Goal: Transaction & Acquisition: Book appointment/travel/reservation

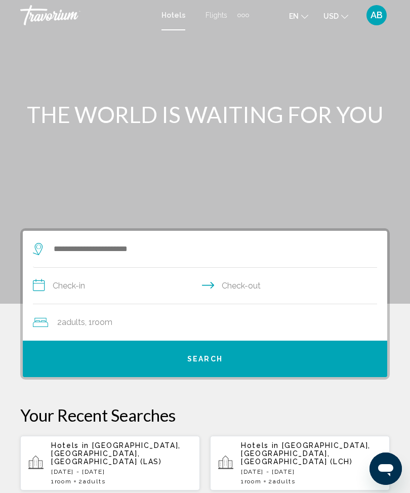
click at [247, 19] on div "Extra navigation items" at bounding box center [244, 15] width 12 height 15
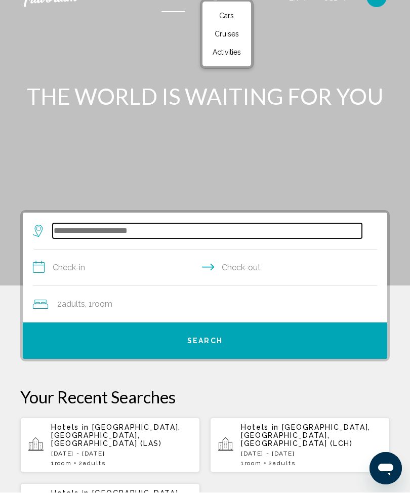
click at [159, 239] on input "Search widget" at bounding box center [207, 231] width 309 height 15
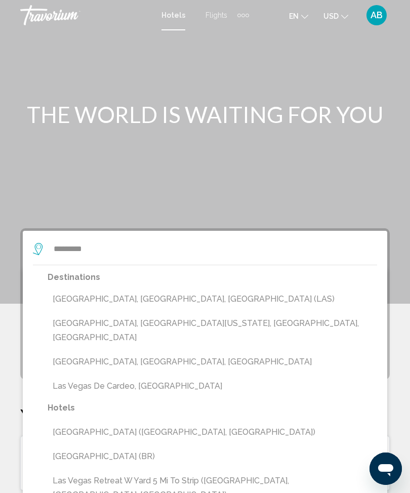
click at [181, 290] on button "Las Vegas, NV, United States (LAS)" at bounding box center [213, 299] width 330 height 19
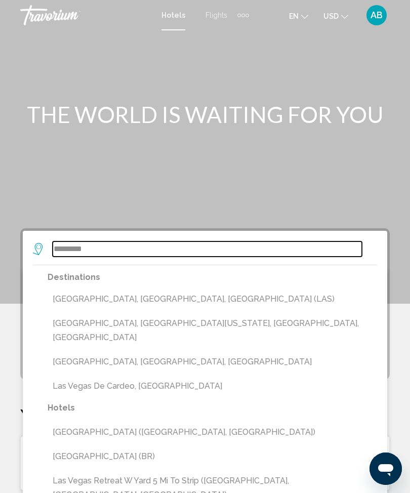
type input "**********"
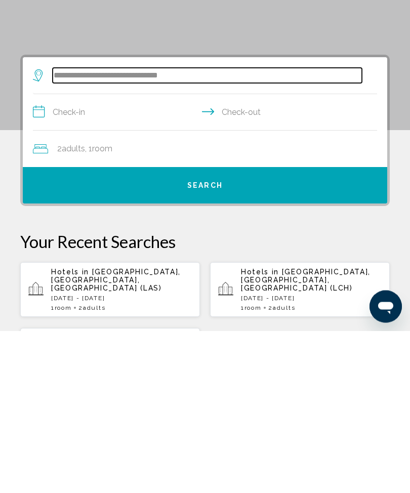
scroll to position [33, 0]
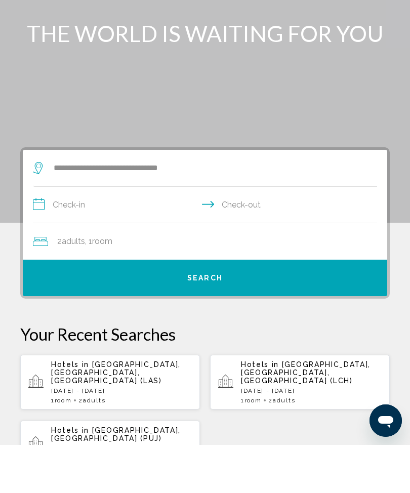
click at [68, 235] on input "**********" at bounding box center [207, 254] width 348 height 39
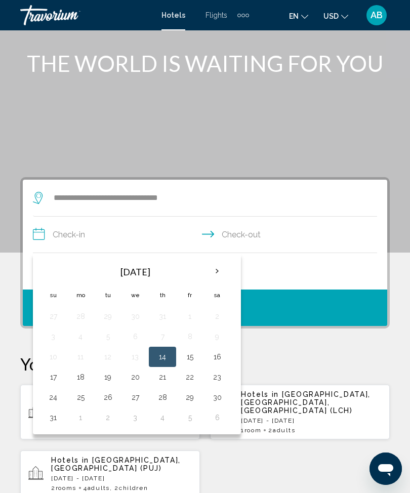
scroll to position [52, 0]
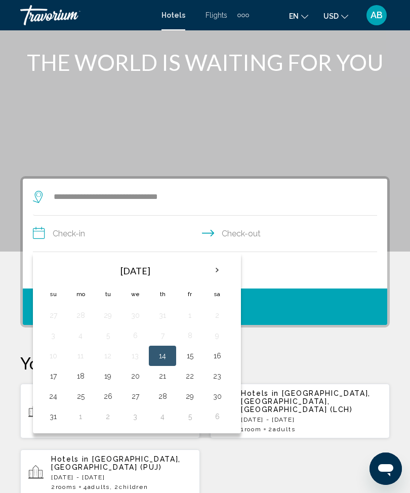
click at [216, 269] on th "Next month" at bounding box center [217, 270] width 27 height 22
click at [219, 275] on th "Next month" at bounding box center [217, 270] width 27 height 22
click at [213, 268] on th "Next month" at bounding box center [217, 270] width 27 height 22
click at [218, 269] on th "Next month" at bounding box center [217, 270] width 27 height 22
click at [44, 264] on th "Previous month" at bounding box center [53, 270] width 27 height 22
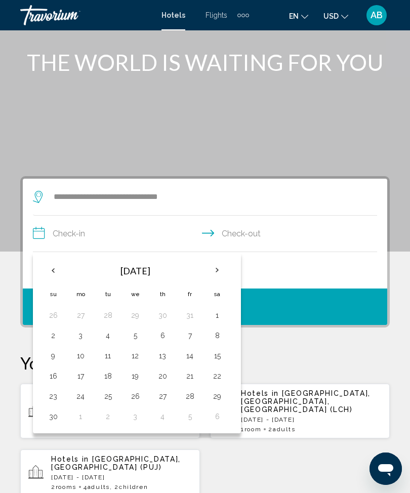
click at [44, 271] on th "Previous month" at bounding box center [53, 270] width 27 height 22
click at [82, 381] on button "20" at bounding box center [80, 376] width 16 height 14
click at [170, 374] on button "23" at bounding box center [162, 376] width 16 height 14
type input "**********"
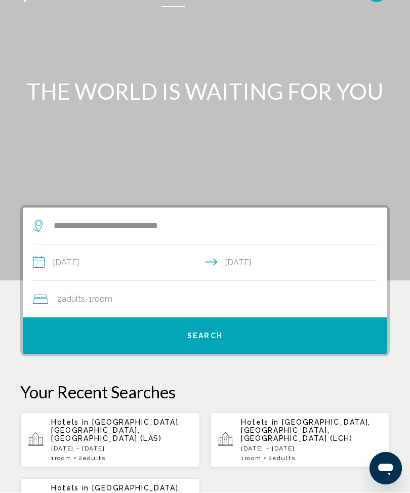
click at [255, 293] on div "2 Adult Adults , 1 Room rooms" at bounding box center [210, 300] width 355 height 14
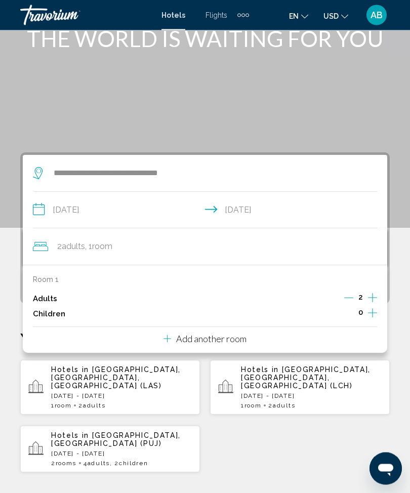
scroll to position [195, 0]
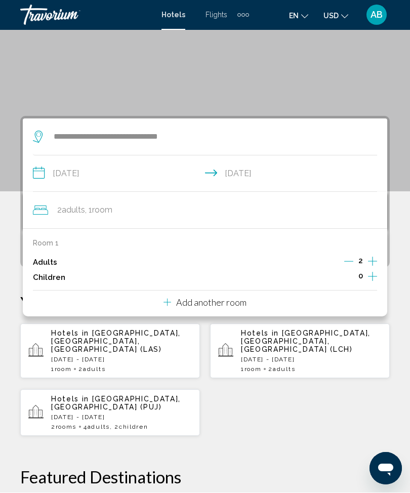
click at [235, 301] on p "Add another room" at bounding box center [211, 302] width 70 height 11
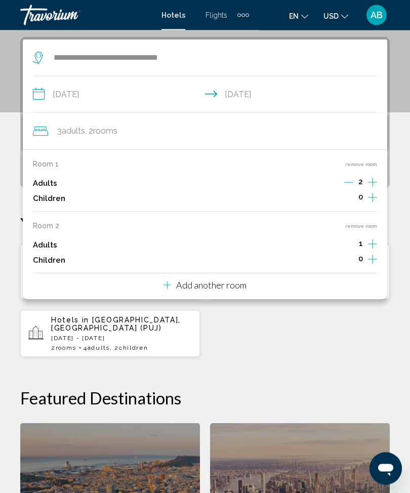
scroll to position [196, 0]
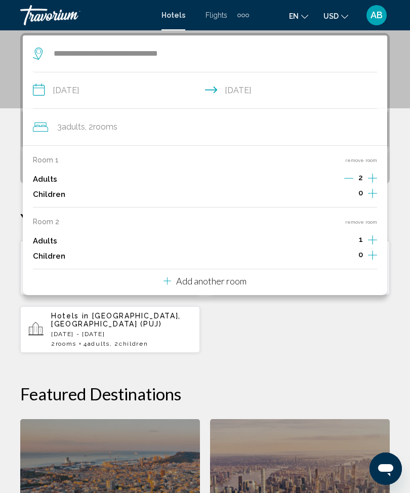
click at [235, 282] on div "Add another room" at bounding box center [205, 281] width 83 height 12
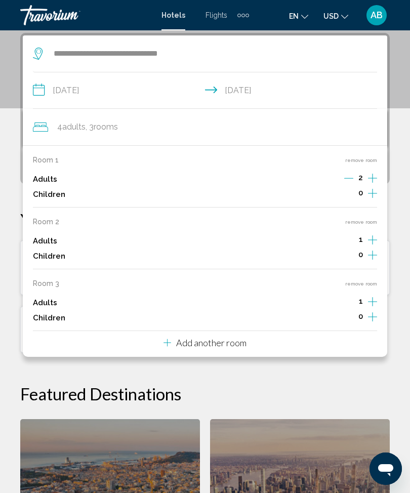
click at [246, 339] on p "Add another room" at bounding box center [211, 342] width 70 height 11
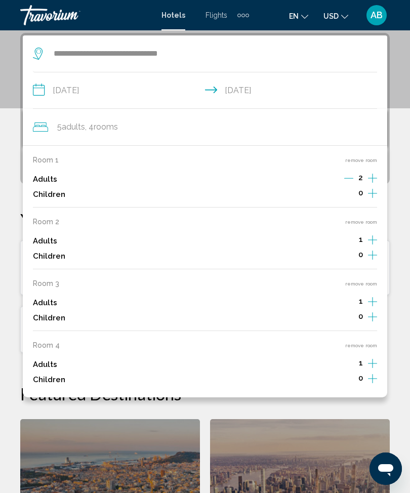
click at [367, 342] on button "remove room" at bounding box center [361, 345] width 32 height 7
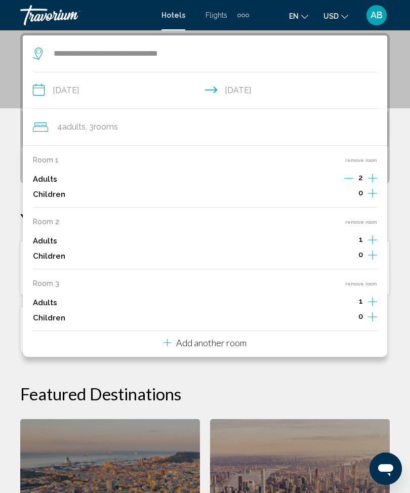
click at [373, 282] on button "remove room" at bounding box center [361, 284] width 32 height 7
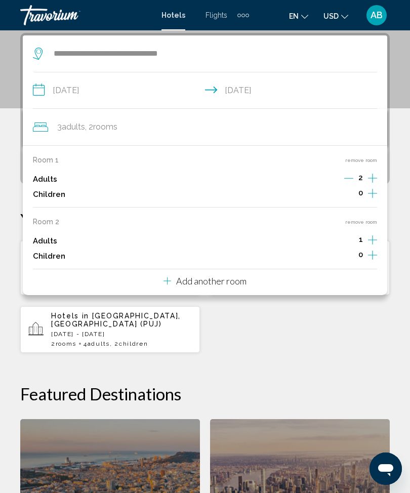
click at [386, 220] on div "Room 1 remove room Adults 2 Children 0 Room 2 remove room Adults 1 Children 0 A…" at bounding box center [205, 220] width 365 height 150
click at [367, 222] on button "remove room" at bounding box center [361, 222] width 32 height 7
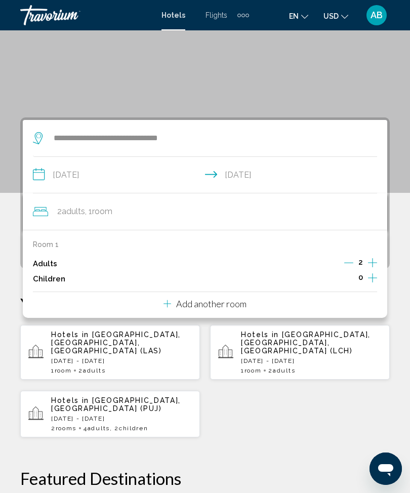
scroll to position [113, 0]
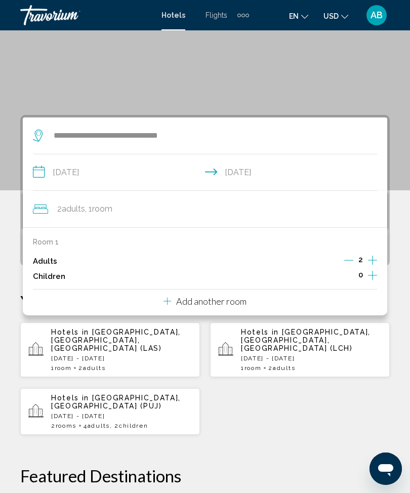
click at [408, 211] on div "**********" at bounding box center [205, 431] width 410 height 633
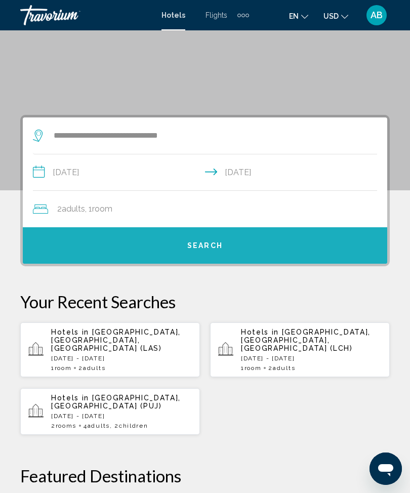
click at [234, 238] on button "Search" at bounding box center [205, 245] width 365 height 36
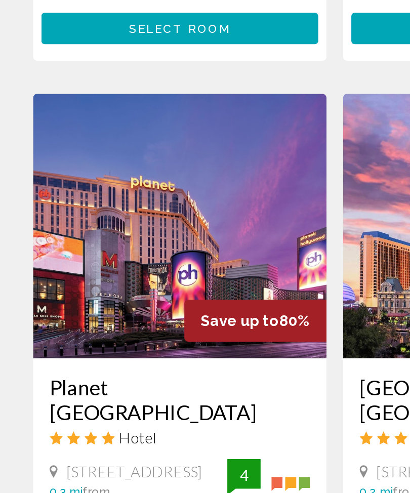
scroll to position [292, 0]
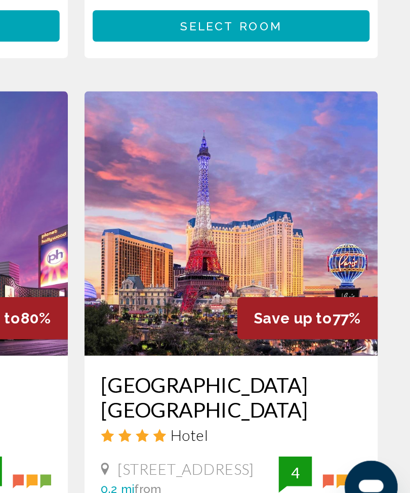
click at [210, 226] on img "Main content" at bounding box center [300, 307] width 180 height 162
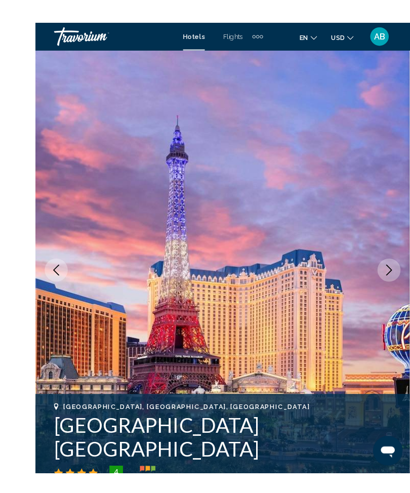
scroll to position [7, 0]
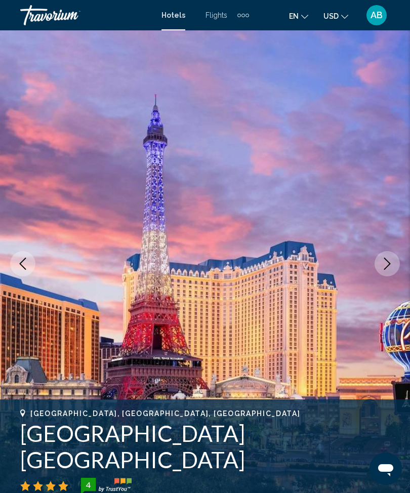
click at [384, 260] on icon "Next image" at bounding box center [387, 264] width 12 height 12
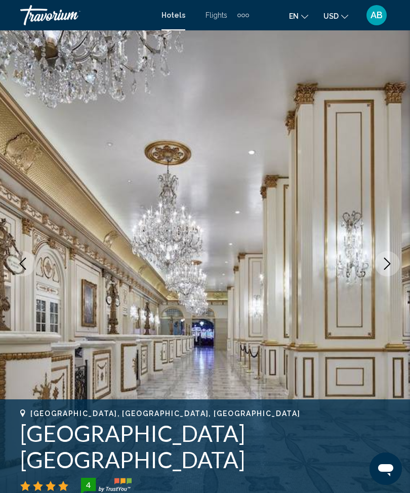
click at [390, 266] on icon "Next image" at bounding box center [387, 264] width 12 height 12
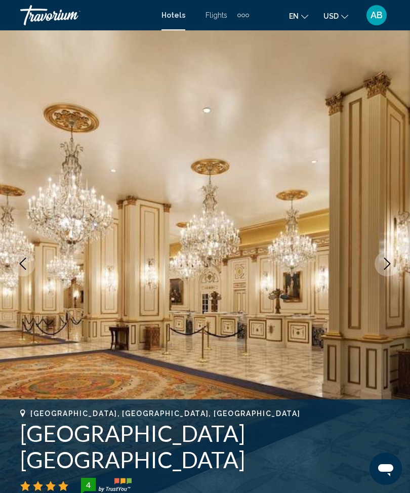
click at [394, 265] on button "Next image" at bounding box center [387, 263] width 25 height 25
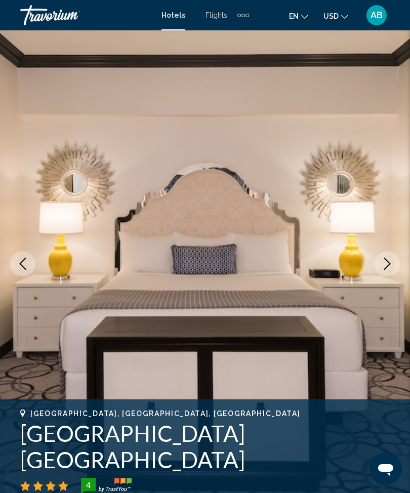
click at [387, 261] on icon "Next image" at bounding box center [387, 264] width 12 height 12
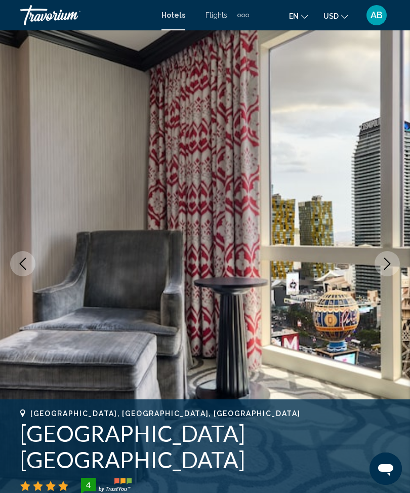
click at [392, 264] on icon "Next image" at bounding box center [387, 264] width 12 height 12
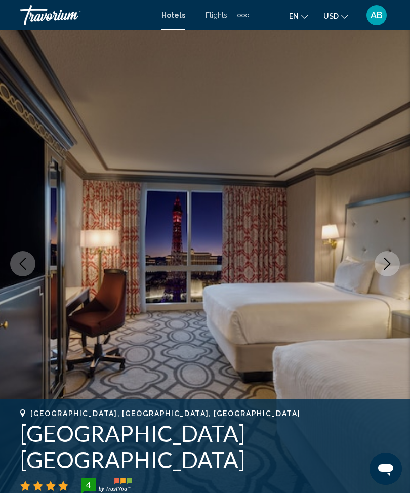
click at [385, 270] on button "Next image" at bounding box center [387, 263] width 25 height 25
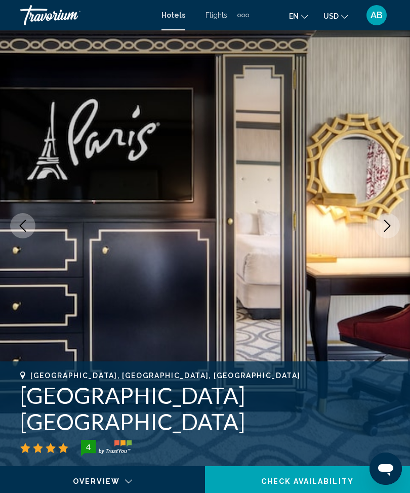
scroll to position [0, 0]
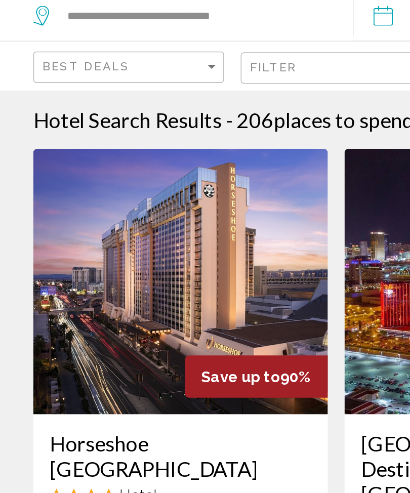
click at [147, 158] on img "Main content" at bounding box center [110, 208] width 180 height 162
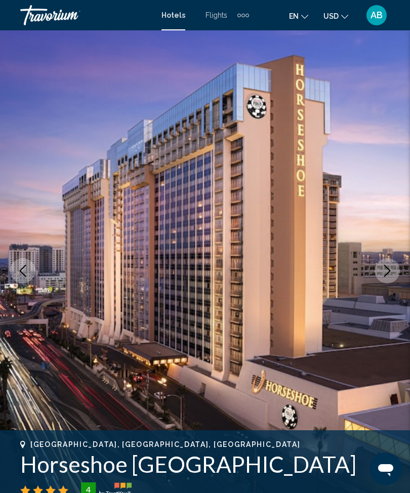
click at [387, 274] on icon "Next image" at bounding box center [387, 271] width 7 height 12
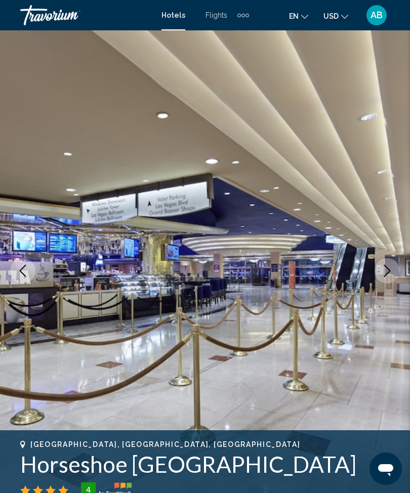
click at [393, 268] on icon "Next image" at bounding box center [387, 271] width 12 height 12
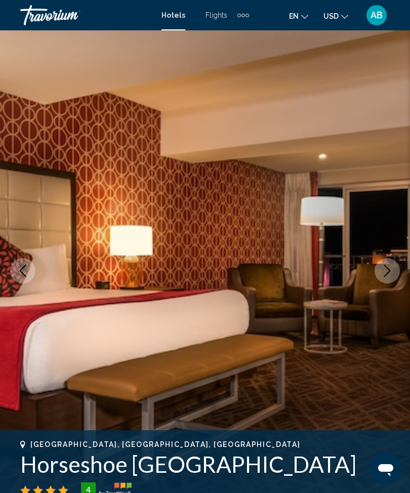
click at [403, 271] on img "Main content" at bounding box center [205, 270] width 410 height 481
click at [381, 275] on button "Next image" at bounding box center [387, 270] width 25 height 25
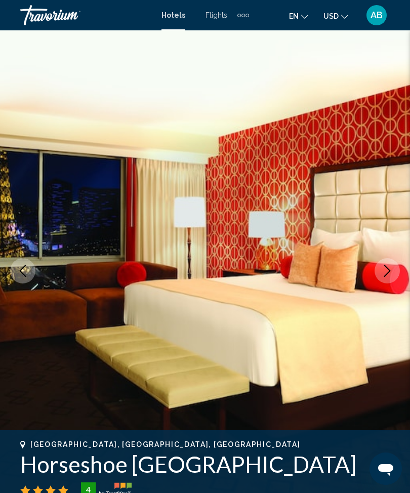
click at [388, 273] on icon "Next image" at bounding box center [387, 271] width 7 height 12
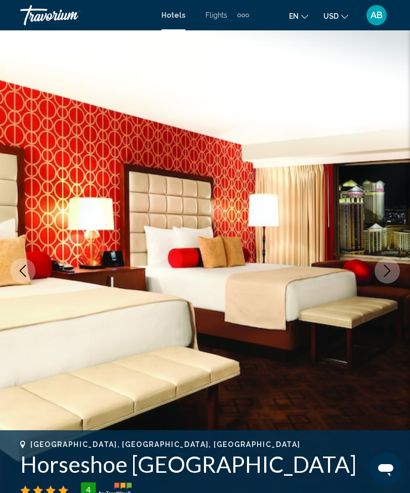
click at [389, 269] on icon "Next image" at bounding box center [387, 271] width 7 height 12
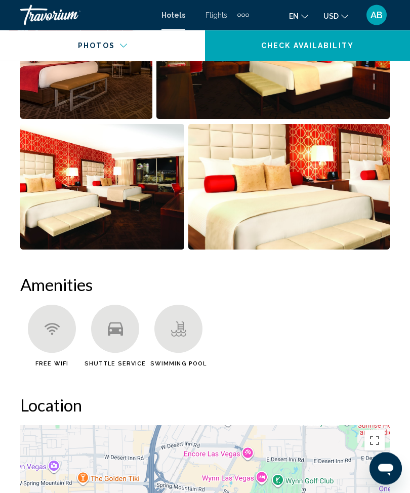
scroll to position [852, 0]
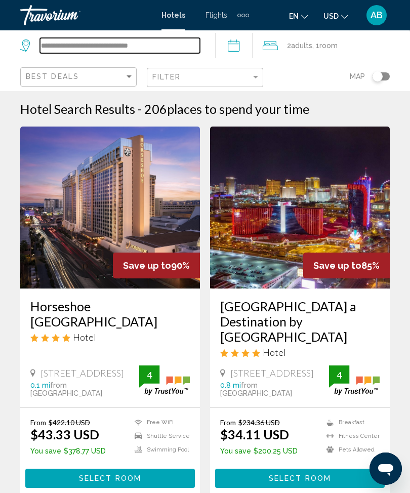
click at [170, 51] on input "**********" at bounding box center [120, 45] width 160 height 15
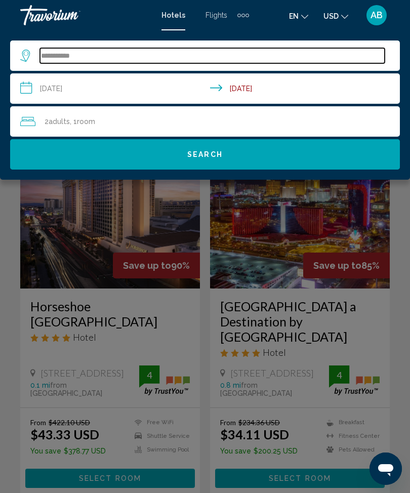
type input "***"
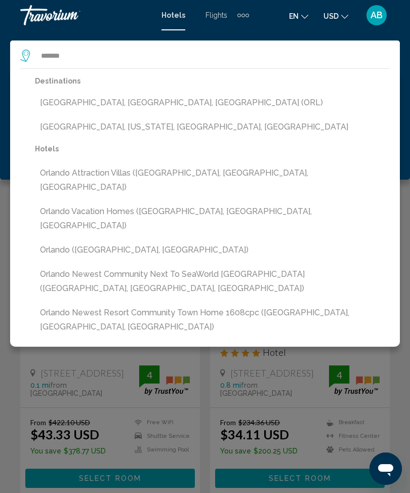
click at [163, 100] on button "[GEOGRAPHIC_DATA], [GEOGRAPHIC_DATA], [GEOGRAPHIC_DATA] (ORL)" at bounding box center [212, 102] width 355 height 19
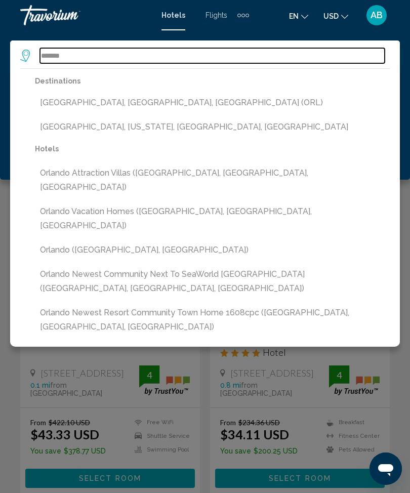
type input "**********"
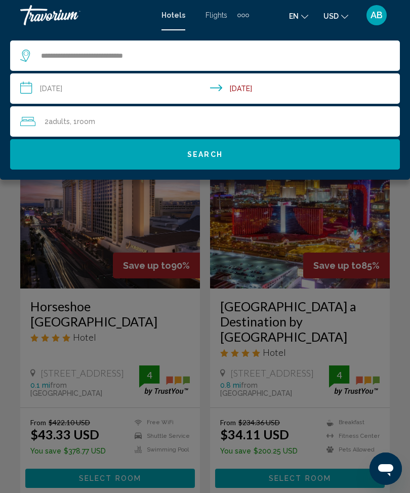
click at [26, 91] on input "**********" at bounding box center [207, 89] width 394 height 33
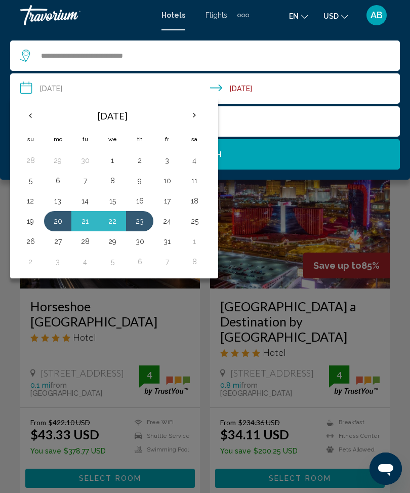
click at [368, 119] on div "2 Adult Adults , 1 Room rooms" at bounding box center [210, 121] width 380 height 14
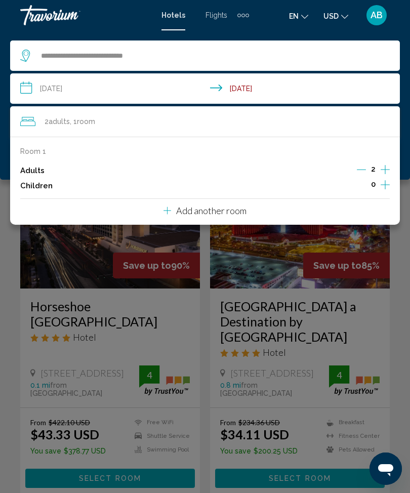
click at [221, 216] on button "Add another room" at bounding box center [205, 209] width 83 height 21
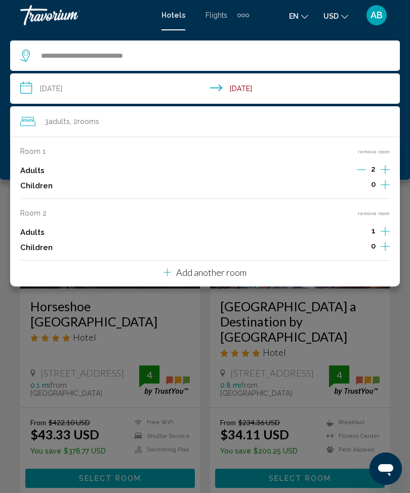
click at [385, 182] on icon "Increment children" at bounding box center [385, 184] width 9 height 9
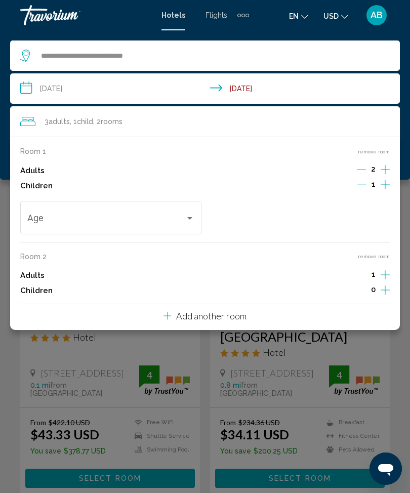
click at [187, 217] on div "Travelers: 3 adults, 1 child" at bounding box center [189, 218] width 5 height 3
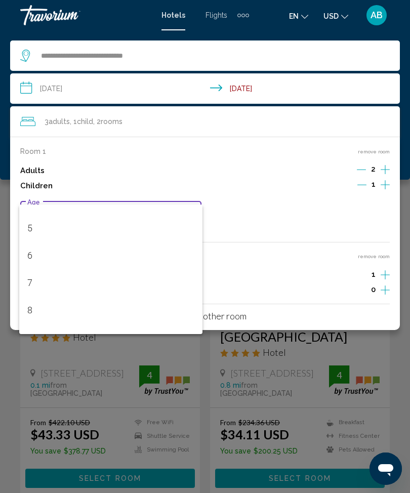
scroll to position [156, 0]
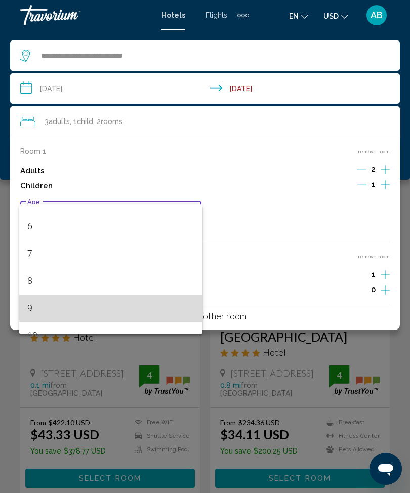
click at [59, 314] on span "9" at bounding box center [111, 308] width 168 height 27
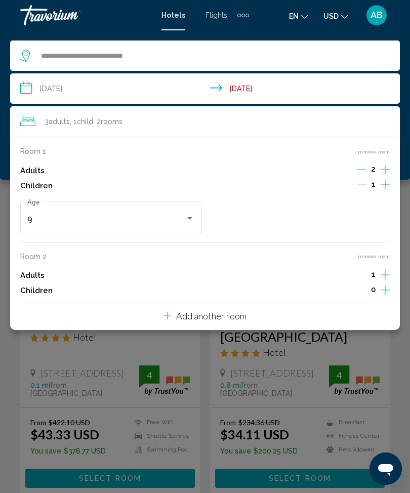
click at [384, 248] on div "Room 1 remove room Adults 2 Children 1 9 Age Room 2 remove room Adults 1 Childr…" at bounding box center [205, 233] width 390 height 193
click at [382, 254] on button "remove room" at bounding box center [374, 256] width 32 height 7
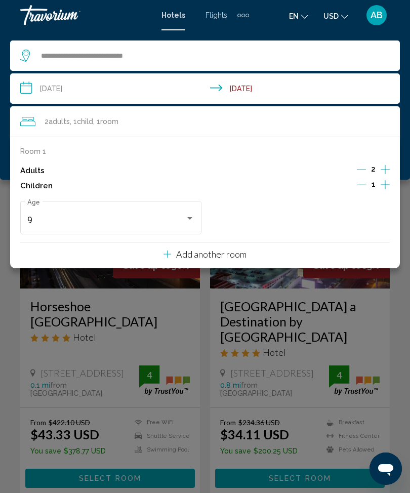
click at [6, 128] on div "**********" at bounding box center [205, 104] width 410 height 149
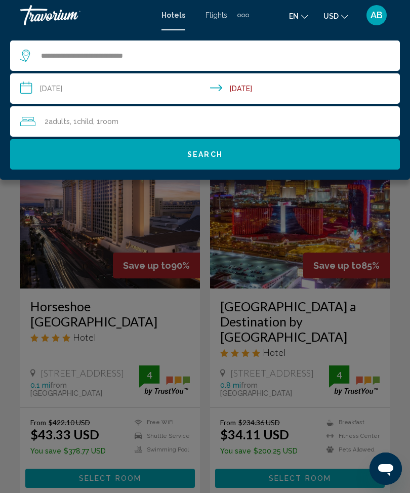
click at [216, 169] on button "Search" at bounding box center [205, 154] width 390 height 30
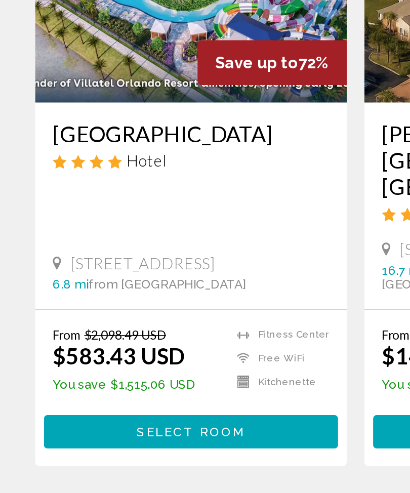
scroll to position [56, 0]
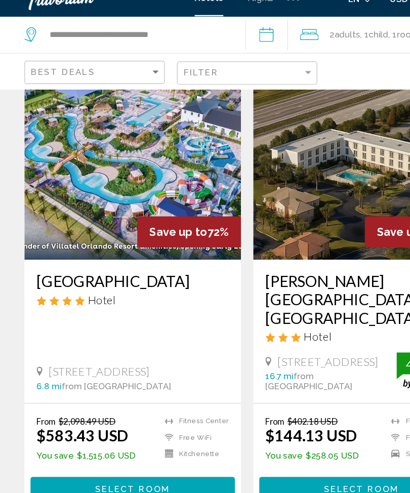
click at [135, 413] on button "Select Room" at bounding box center [110, 422] width 170 height 19
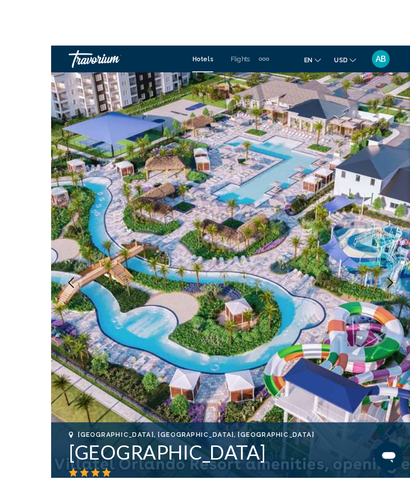
scroll to position [11, 0]
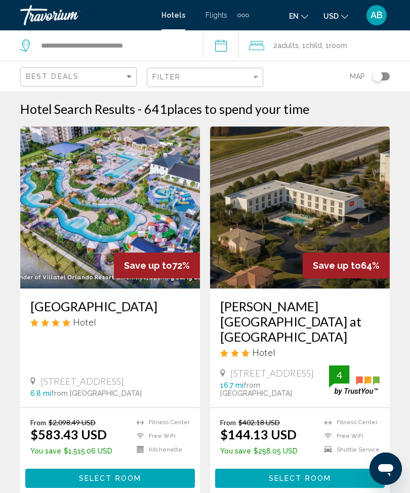
click at [322, 46] on span "Child" at bounding box center [314, 46] width 16 height 8
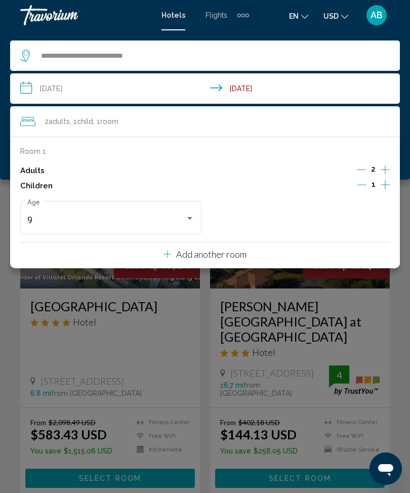
click at [388, 167] on icon "Increment adults" at bounding box center [385, 170] width 9 height 12
click at [361, 188] on button "Decrement children" at bounding box center [362, 186] width 9 height 12
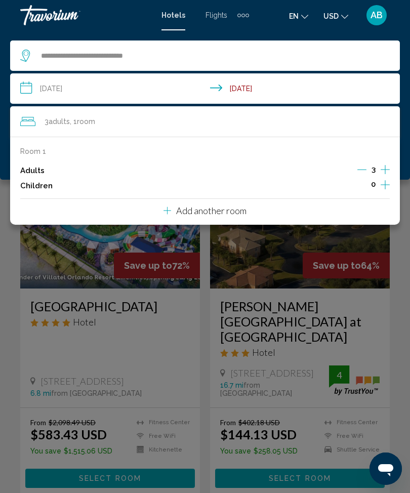
click at [238, 215] on button "Add another room" at bounding box center [205, 209] width 83 height 21
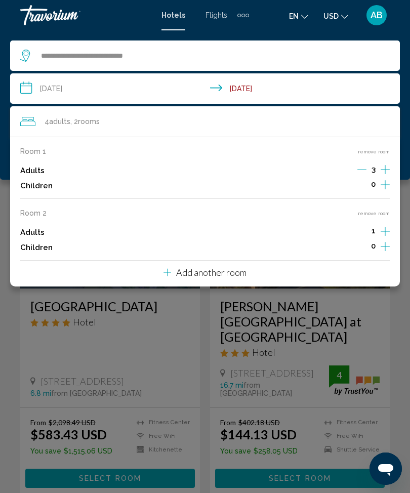
click at [388, 176] on icon "Increment adults" at bounding box center [385, 170] width 9 height 12
click at [387, 176] on icon "Increment adults" at bounding box center [385, 170] width 9 height 12
click at [225, 276] on button "Add another room" at bounding box center [205, 271] width 83 height 21
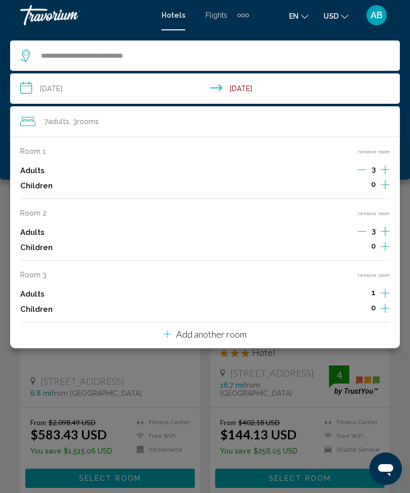
click at [384, 176] on icon "Increment adults" at bounding box center [385, 170] width 9 height 12
click at [383, 176] on icon "Increment adults" at bounding box center [385, 170] width 9 height 12
click at [389, 176] on icon "Increment adults" at bounding box center [385, 170] width 9 height 12
click at [0, 148] on div "**********" at bounding box center [205, 104] width 410 height 149
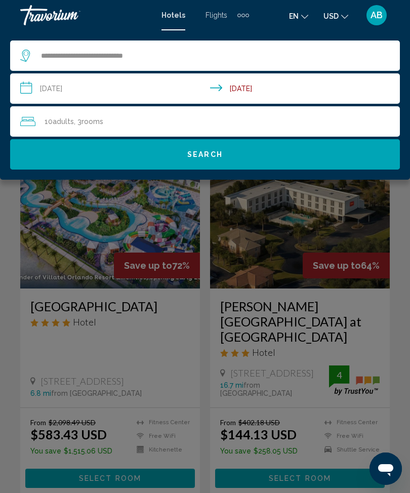
click at [271, 163] on button "Search" at bounding box center [205, 154] width 390 height 30
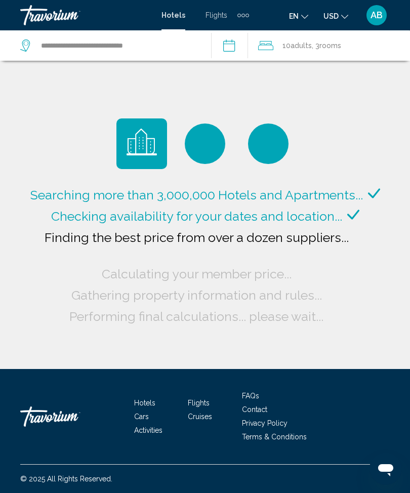
click at [312, 46] on span "Adults" at bounding box center [301, 46] width 21 height 8
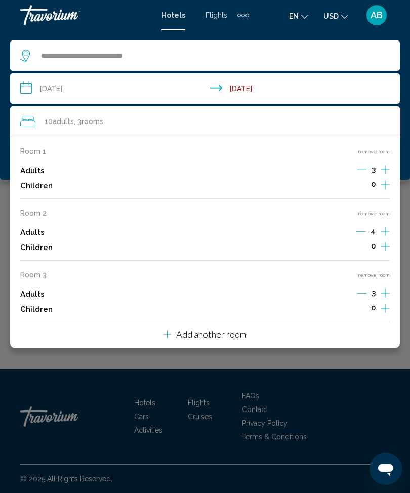
click at [373, 274] on button "remove room" at bounding box center [374, 275] width 32 height 7
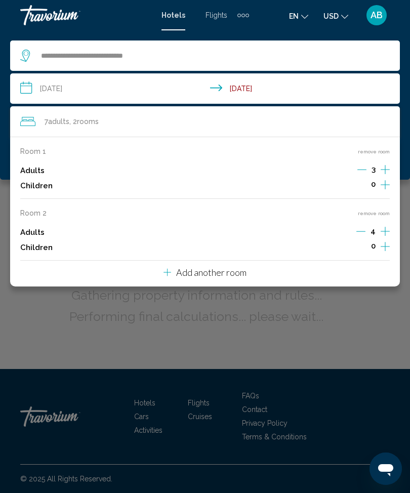
click at [378, 210] on button "remove room" at bounding box center [374, 213] width 32 height 7
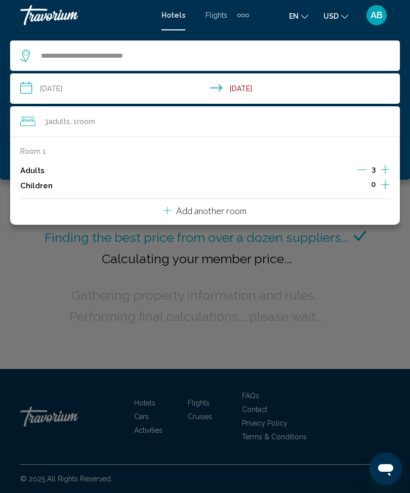
click at [382, 168] on icon "Increment adults" at bounding box center [385, 170] width 9 height 12
click at [388, 169] on icon "Increment adults" at bounding box center [385, 169] width 9 height 9
click at [388, 174] on icon "Increment adults" at bounding box center [385, 170] width 9 height 12
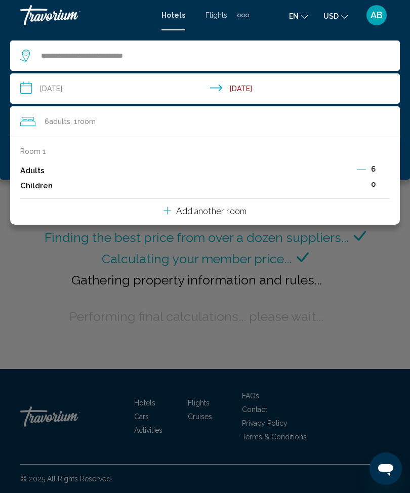
click at [365, 170] on icon "Decrement adults" at bounding box center [361, 169] width 9 height 9
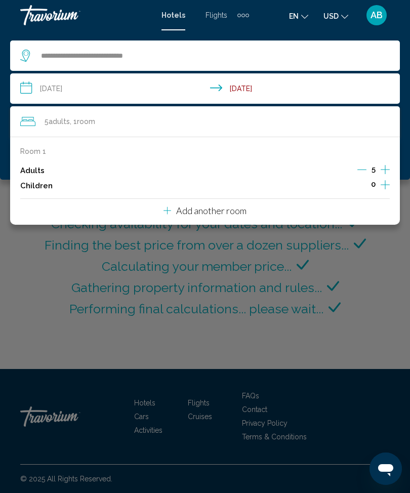
click at [3, 151] on div "**********" at bounding box center [205, 104] width 410 height 149
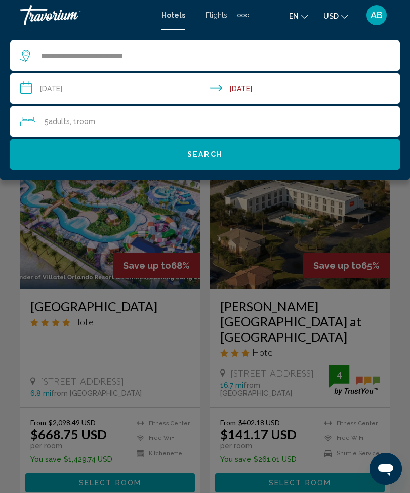
click at [115, 331] on div "Main content" at bounding box center [205, 246] width 410 height 493
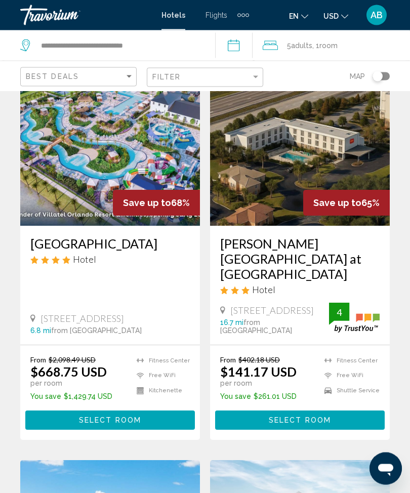
scroll to position [63, 0]
click at [136, 417] on span "Select Room" at bounding box center [110, 421] width 62 height 8
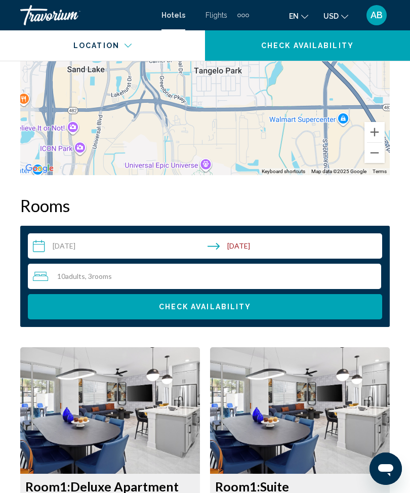
scroll to position [1459, 0]
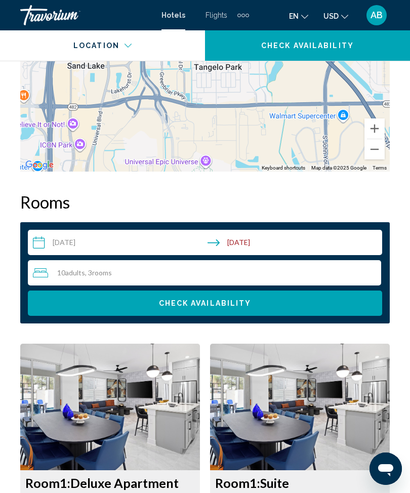
click at [172, 274] on div "10 Adult Adults , 3 Room rooms" at bounding box center [207, 273] width 348 height 12
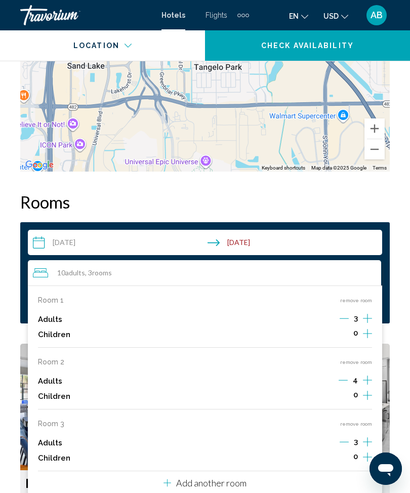
click at [355, 423] on button "remove room" at bounding box center [356, 424] width 32 height 7
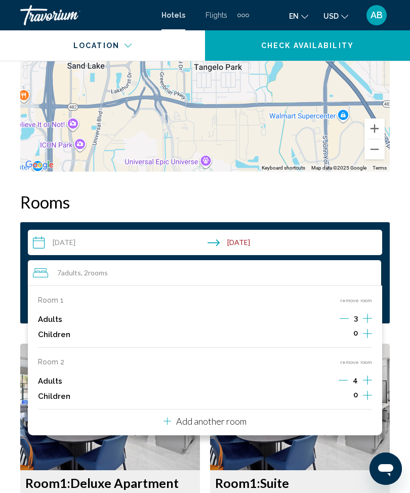
click at [365, 359] on button "remove room" at bounding box center [356, 362] width 32 height 7
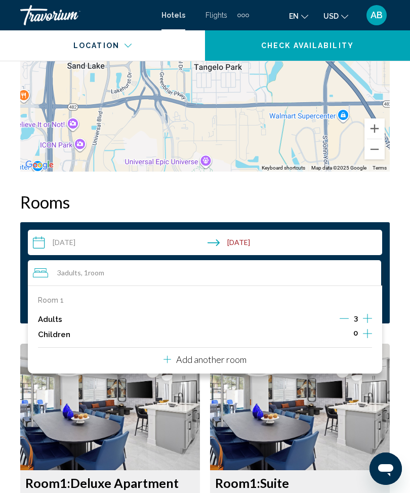
click at [371, 314] on icon "Increment adults" at bounding box center [367, 319] width 9 height 12
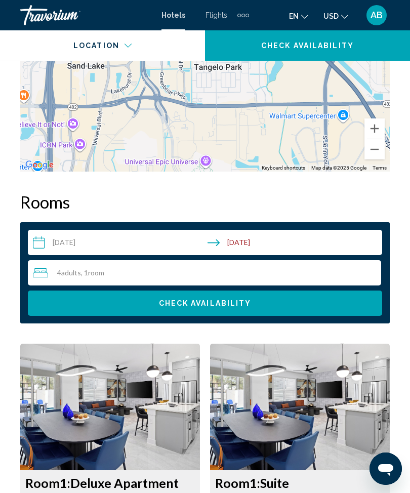
click at [248, 302] on span "Check Availability" at bounding box center [205, 304] width 93 height 8
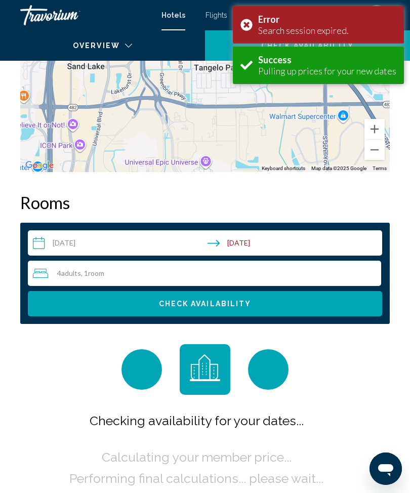
scroll to position [1590, 0]
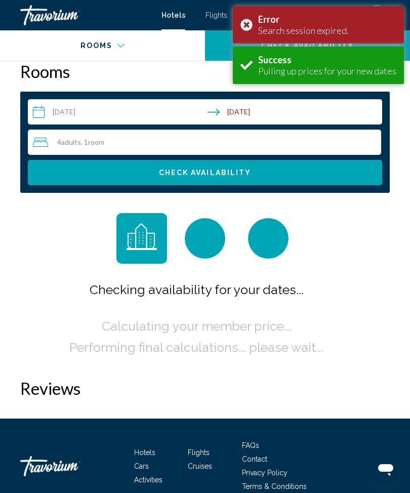
click at [254, 21] on div "Error Search session expired." at bounding box center [318, 24] width 171 height 37
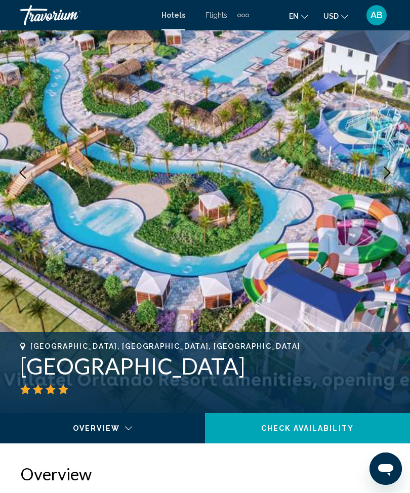
scroll to position [0, 0]
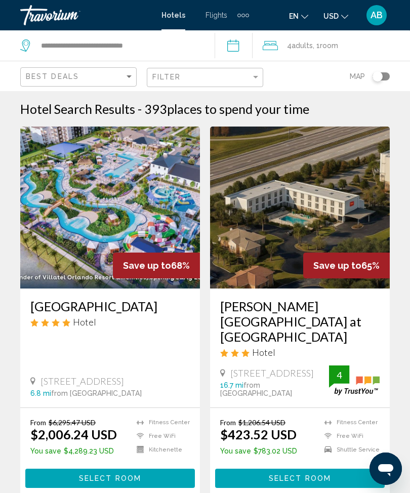
click at [329, 53] on div "4 Adult Adults , 1 Room rooms" at bounding box center [337, 45] width 148 height 30
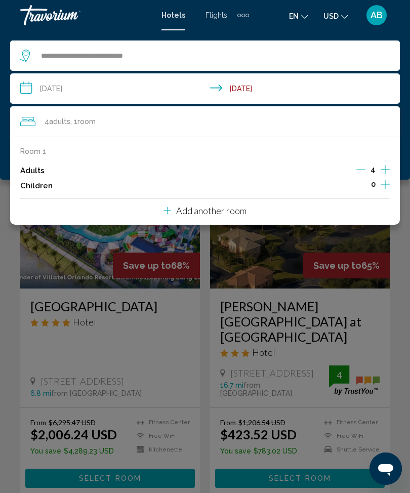
click at [33, 92] on input "**********" at bounding box center [207, 89] width 394 height 33
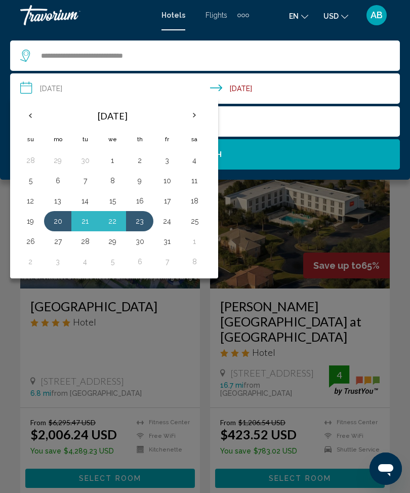
click at [30, 115] on th "Previous month" at bounding box center [30, 115] width 27 height 22
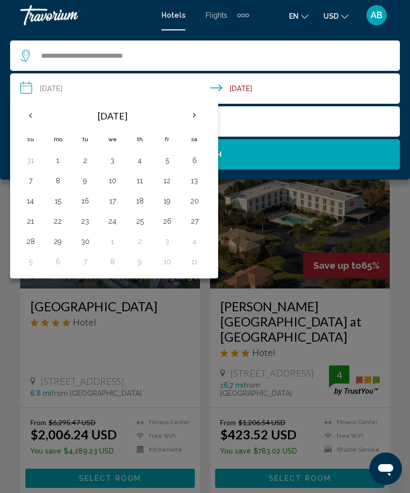
click at [28, 121] on th "Previous month" at bounding box center [30, 115] width 27 height 22
click at [174, 206] on button "15" at bounding box center [167, 201] width 16 height 14
click at [31, 226] on button "17" at bounding box center [30, 221] width 16 height 14
type input "**********"
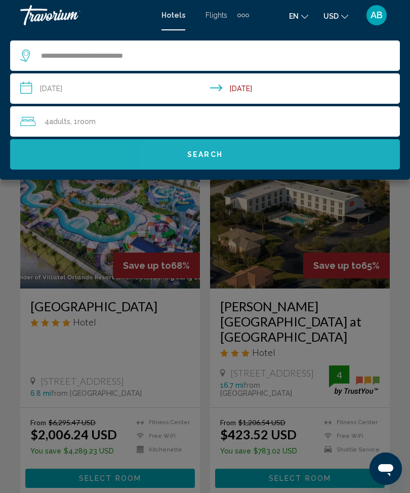
click at [242, 159] on button "Search" at bounding box center [205, 154] width 390 height 30
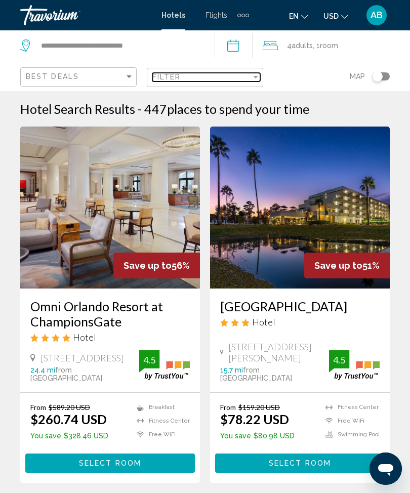
click at [250, 79] on div "Filter" at bounding box center [201, 77] width 99 height 8
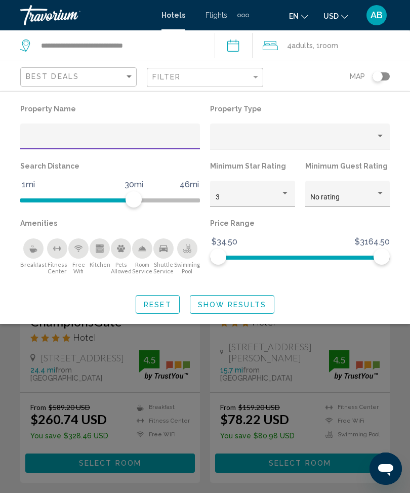
click at [128, 140] on input "Hotel Filters" at bounding box center [110, 140] width 169 height 8
type input "******"
click at [249, 302] on span "Show Results" at bounding box center [232, 305] width 68 height 8
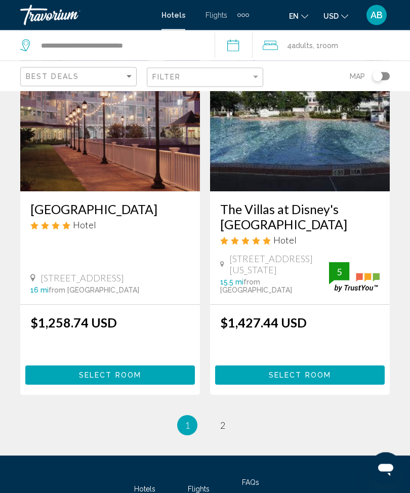
scroll to position [2068, 0]
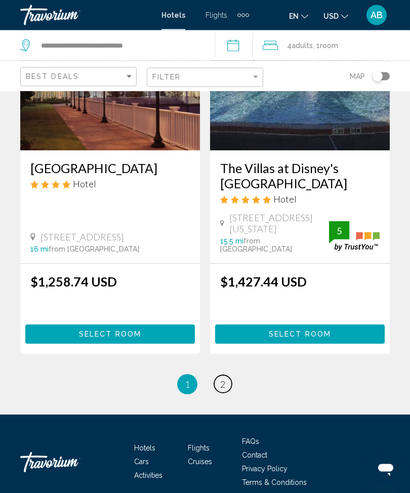
click at [218, 376] on link "page 2" at bounding box center [223, 385] width 18 height 18
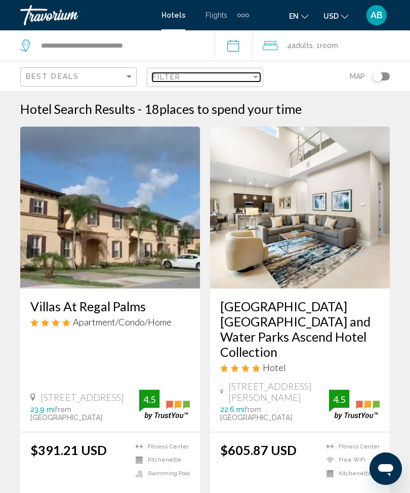
click at [255, 76] on div "Filter" at bounding box center [255, 77] width 5 height 3
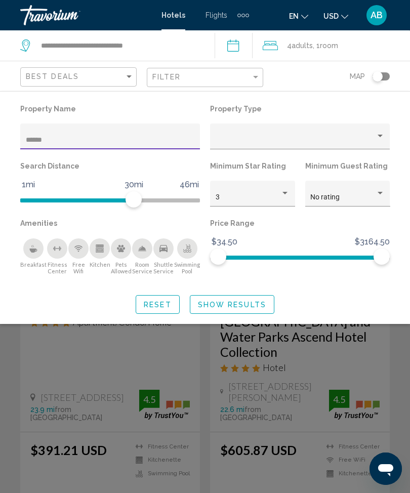
click at [138, 137] on input "******" at bounding box center [110, 140] width 169 height 8
type input "*"
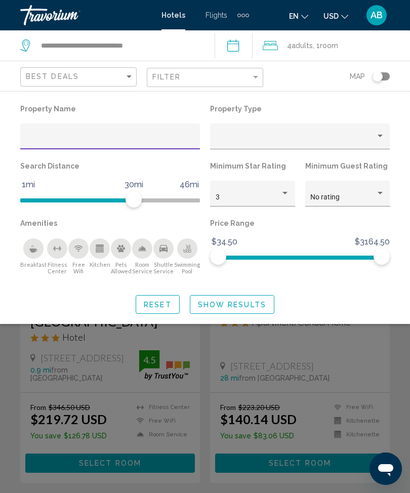
click at [245, 312] on button "Show Results" at bounding box center [232, 304] width 85 height 19
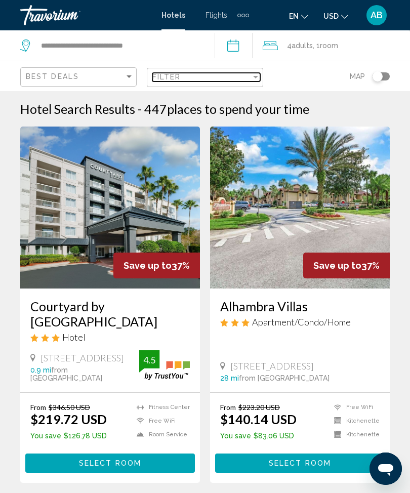
click at [252, 76] on div "Filter" at bounding box center [255, 77] width 9 height 8
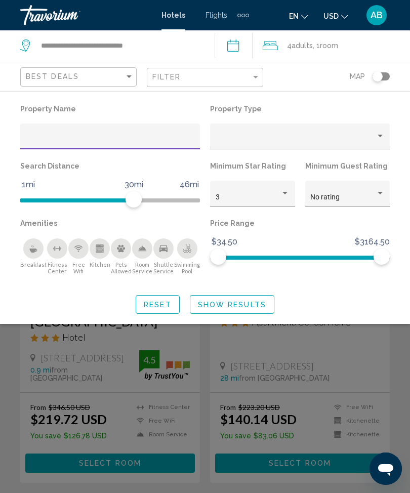
click at [108, 144] on input "Hotel Filters" at bounding box center [110, 140] width 169 height 8
type input "*******"
click at [246, 302] on span "Show Results" at bounding box center [232, 305] width 68 height 8
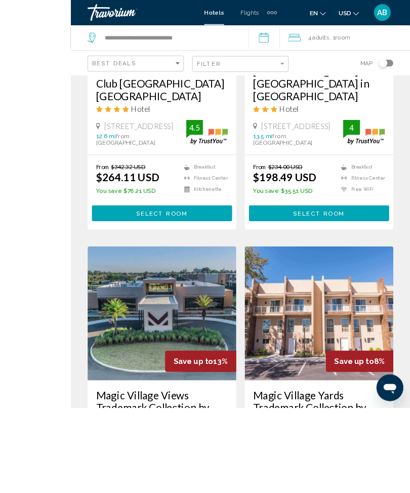
scroll to position [707, 0]
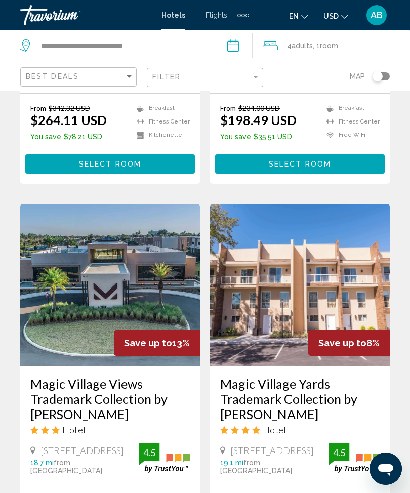
click at [141, 287] on img "Main content" at bounding box center [110, 285] width 180 height 162
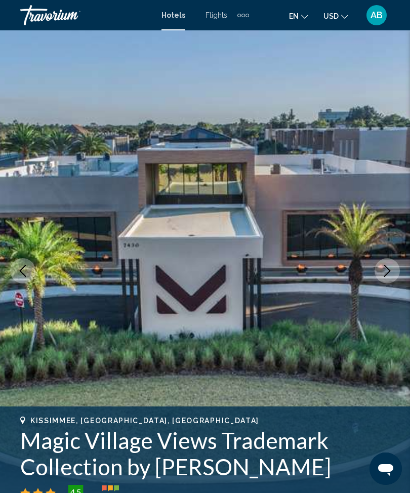
click at [390, 273] on icon "Next image" at bounding box center [387, 271] width 12 height 12
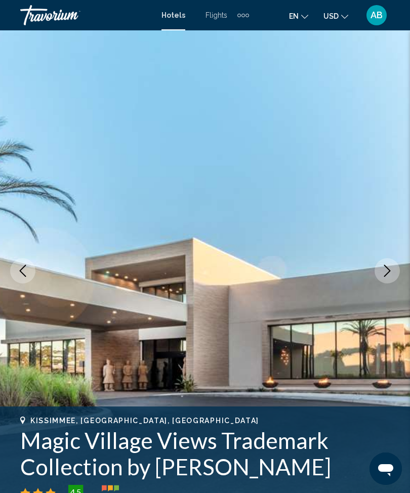
click at [387, 270] on icon "Next image" at bounding box center [387, 271] width 12 height 12
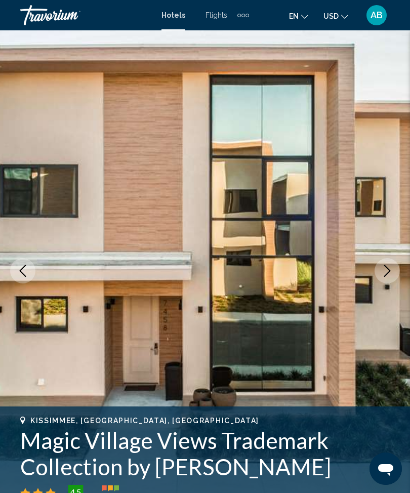
click at [392, 270] on icon "Next image" at bounding box center [387, 271] width 12 height 12
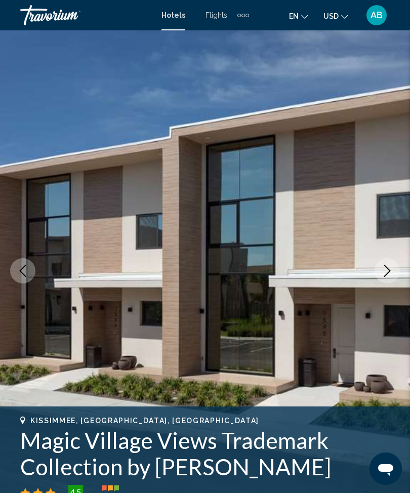
click at [390, 268] on icon "Next image" at bounding box center [387, 271] width 12 height 12
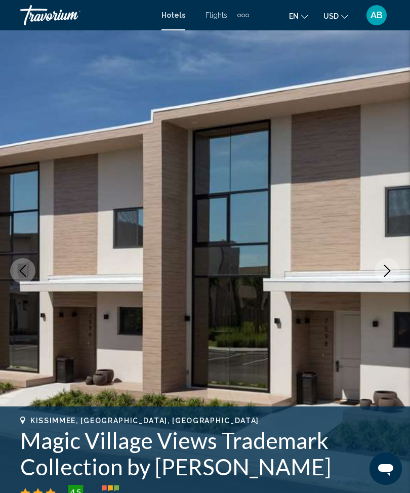
click at [385, 273] on icon "Next image" at bounding box center [387, 271] width 12 height 12
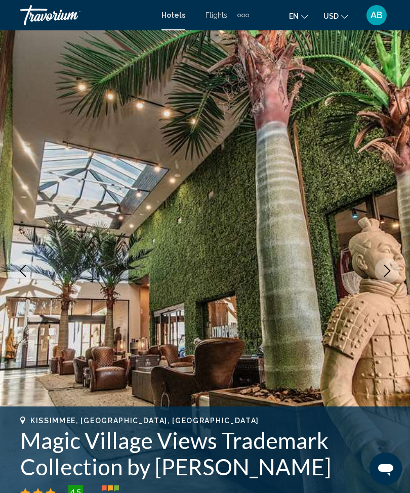
click at [383, 273] on icon "Next image" at bounding box center [387, 271] width 12 height 12
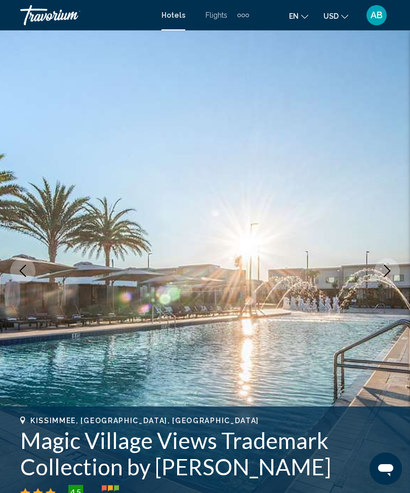
click at [391, 271] on icon "Next image" at bounding box center [387, 271] width 12 height 12
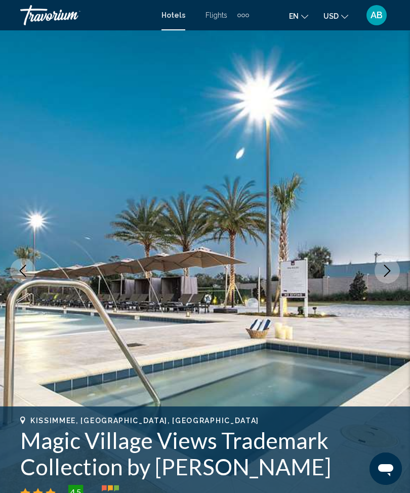
click at [389, 273] on icon "Next image" at bounding box center [387, 271] width 12 height 12
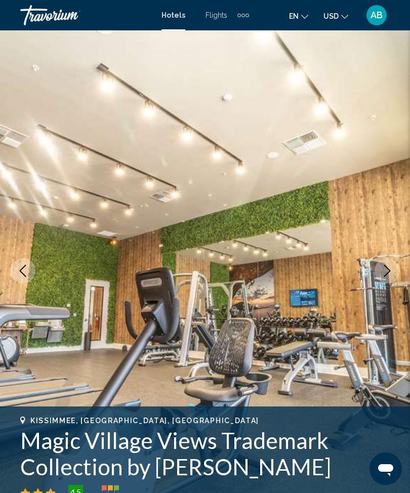
click at [392, 278] on button "Next image" at bounding box center [387, 270] width 25 height 25
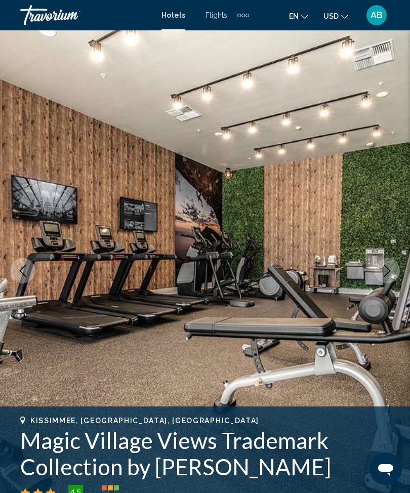
click at [383, 277] on icon "Next image" at bounding box center [387, 271] width 12 height 12
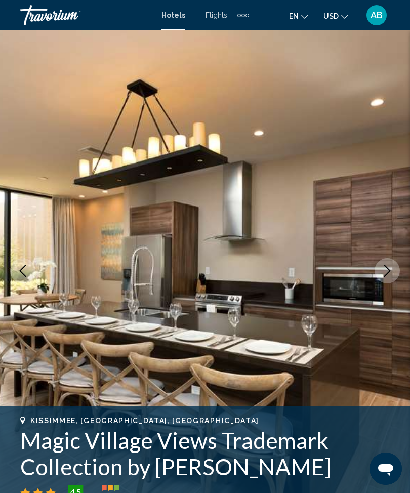
click at [393, 279] on button "Next image" at bounding box center [387, 270] width 25 height 25
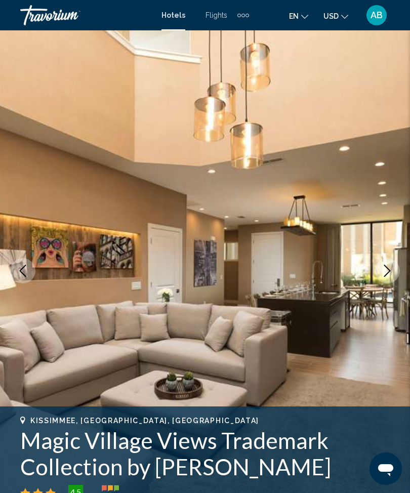
click at [389, 274] on icon "Next image" at bounding box center [387, 271] width 12 height 12
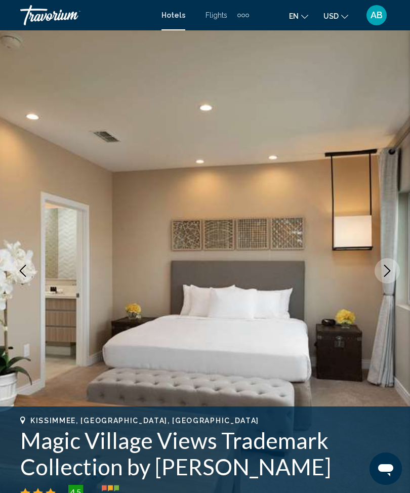
click at [383, 273] on icon "Next image" at bounding box center [387, 271] width 12 height 12
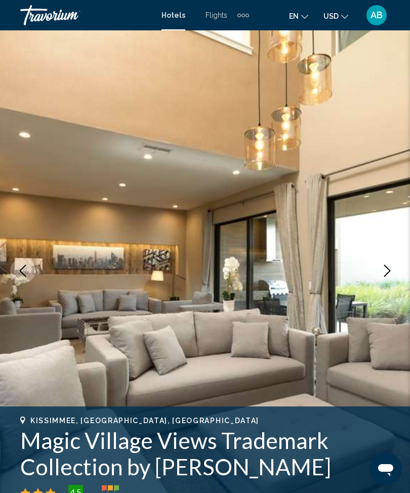
click at [385, 273] on icon "Next image" at bounding box center [387, 271] width 12 height 12
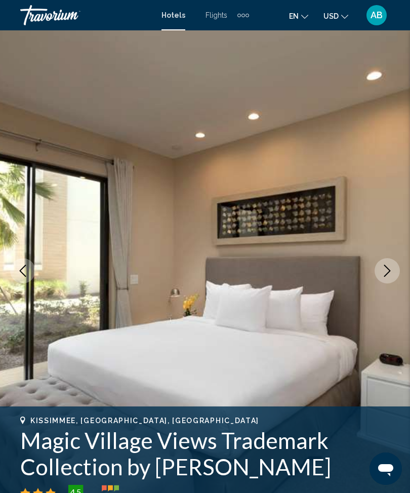
click at [383, 277] on icon "Next image" at bounding box center [387, 271] width 12 height 12
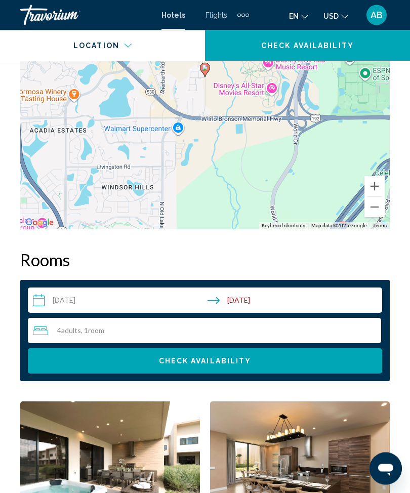
click at [33, 303] on input "**********" at bounding box center [207, 302] width 359 height 28
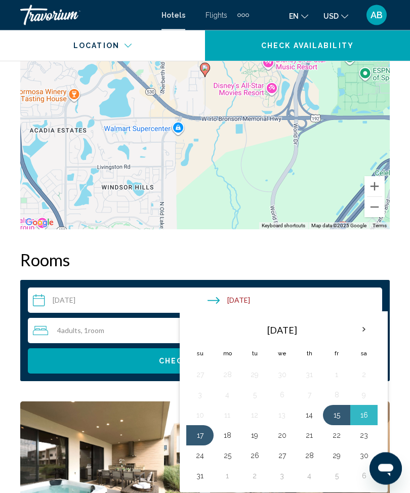
scroll to position [1402, 0]
click at [344, 435] on button "22" at bounding box center [337, 436] width 16 height 14
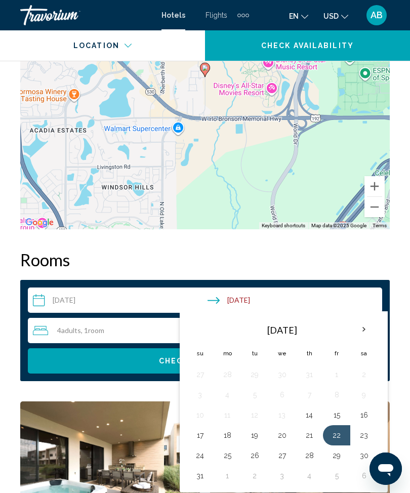
click at [196, 461] on button "24" at bounding box center [200, 456] width 16 height 14
type input "**********"
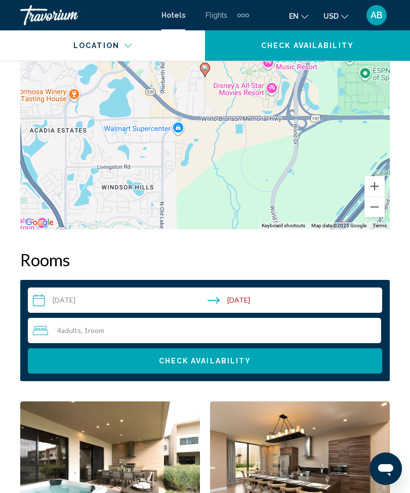
click at [247, 363] on span "Check Availability" at bounding box center [205, 362] width 93 height 8
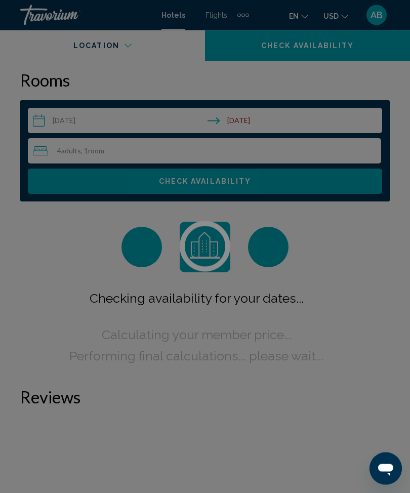
scroll to position [1590, 0]
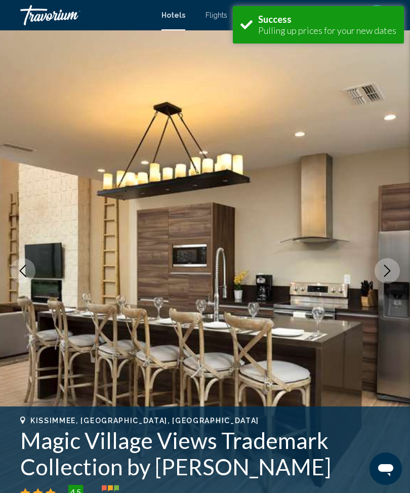
click at [398, 272] on button "Next image" at bounding box center [387, 270] width 25 height 25
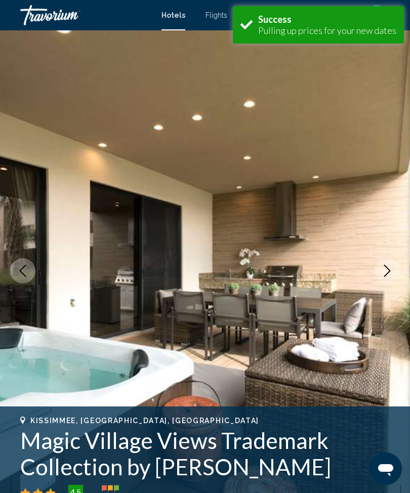
click at [393, 275] on icon "Next image" at bounding box center [387, 271] width 12 height 12
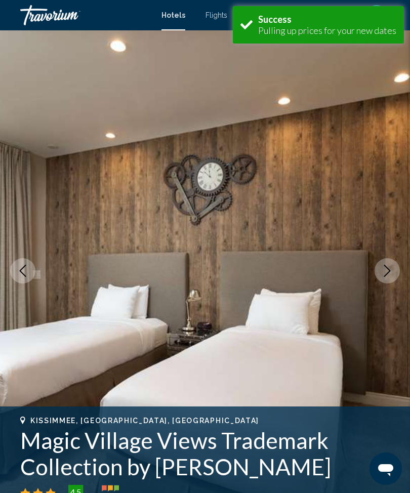
click at [388, 277] on icon "Next image" at bounding box center [387, 271] width 12 height 12
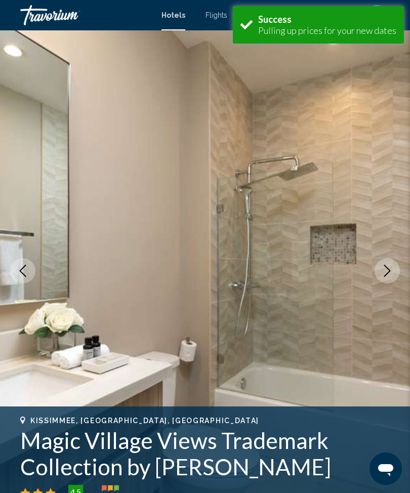
click at [392, 270] on icon "Next image" at bounding box center [387, 271] width 12 height 12
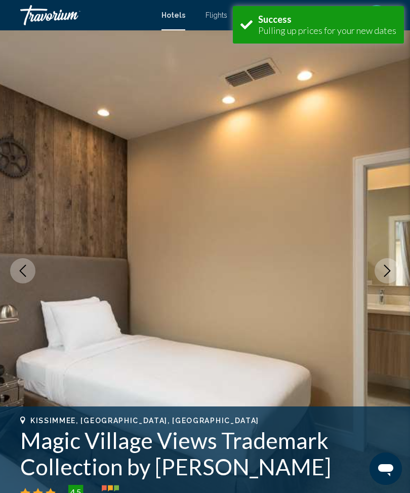
click at [391, 270] on icon "Next image" at bounding box center [387, 271] width 12 height 12
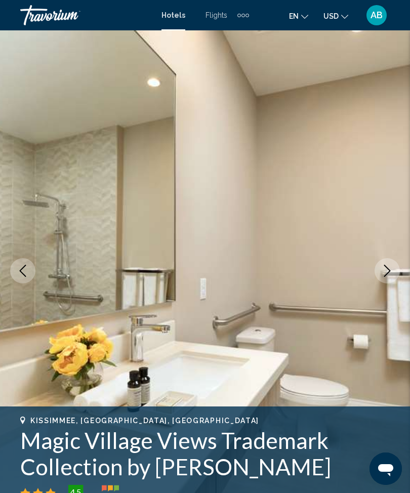
click at [384, 279] on button "Next image" at bounding box center [387, 270] width 25 height 25
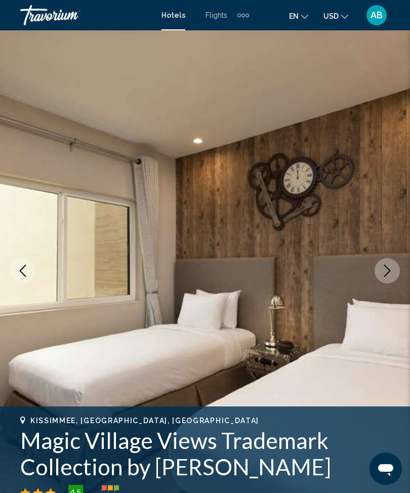
click at [385, 270] on icon "Next image" at bounding box center [387, 271] width 12 height 12
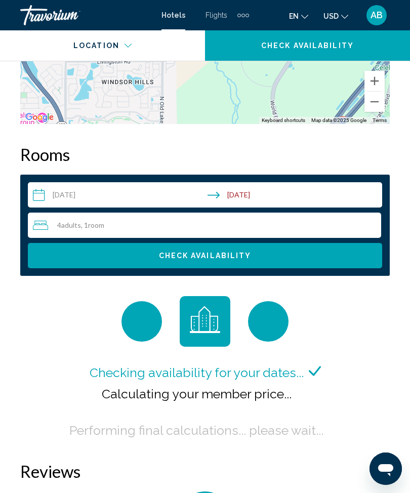
scroll to position [1498, 0]
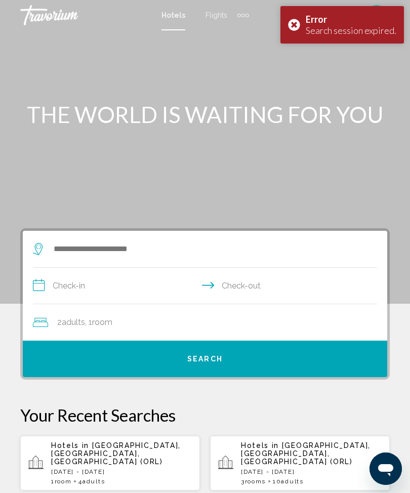
click at [298, 27] on div "Error Search session expired." at bounding box center [343, 24] width 124 height 37
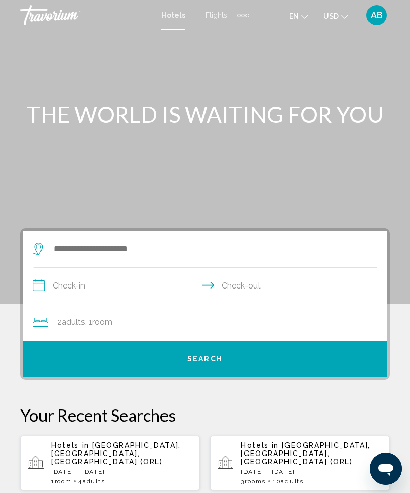
click at [374, 22] on div "AB" at bounding box center [377, 15] width 20 height 20
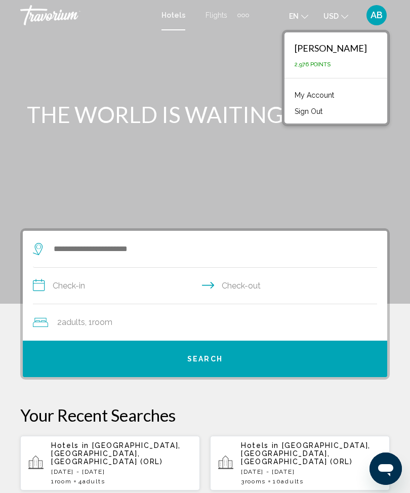
click at [318, 116] on button "Sign Out" at bounding box center [309, 111] width 38 height 13
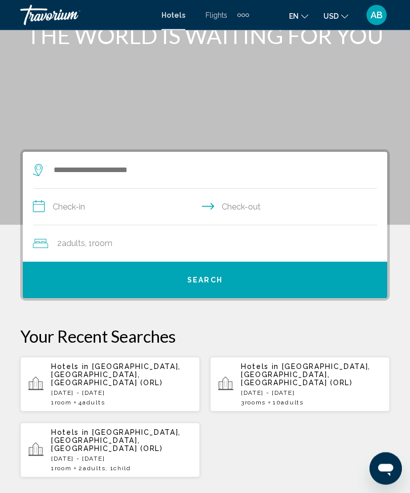
scroll to position [79, 0]
click at [109, 377] on p "Hotels in [GEOGRAPHIC_DATA], [GEOGRAPHIC_DATA], [GEOGRAPHIC_DATA] (ORL)" at bounding box center [121, 375] width 141 height 24
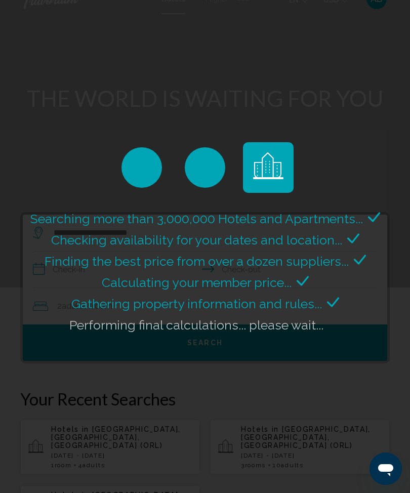
scroll to position [0, 0]
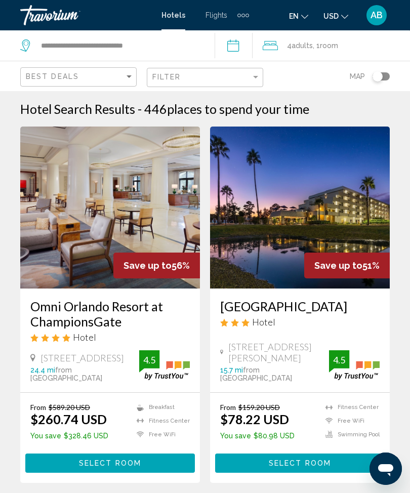
click at [320, 42] on span ", 1 Room rooms" at bounding box center [325, 45] width 25 height 14
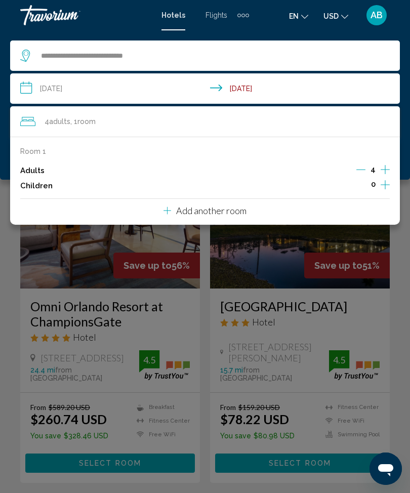
click at [25, 90] on input "**********" at bounding box center [207, 89] width 394 height 33
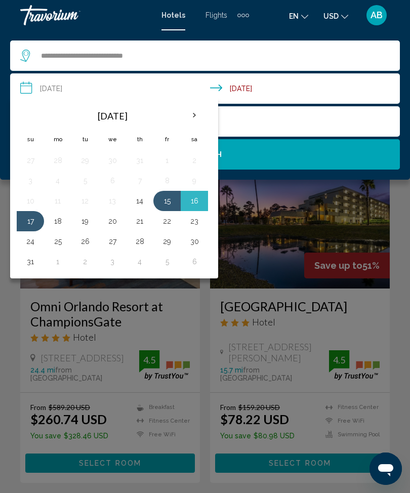
click at [172, 222] on button "22" at bounding box center [167, 221] width 16 height 14
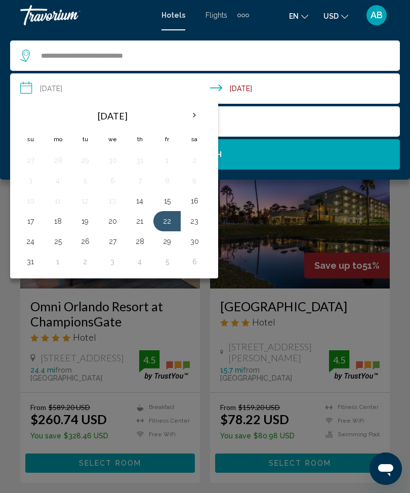
click at [33, 242] on button "24" at bounding box center [30, 242] width 16 height 14
type input "**********"
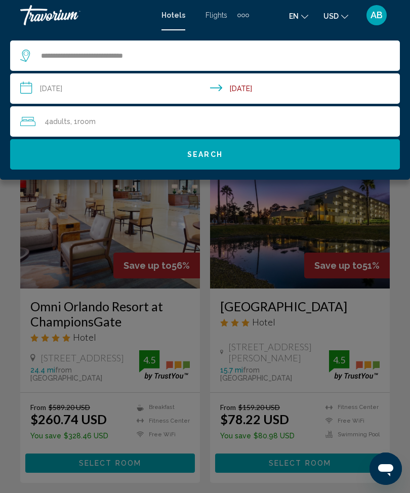
click at [250, 158] on button "Search" at bounding box center [205, 154] width 390 height 30
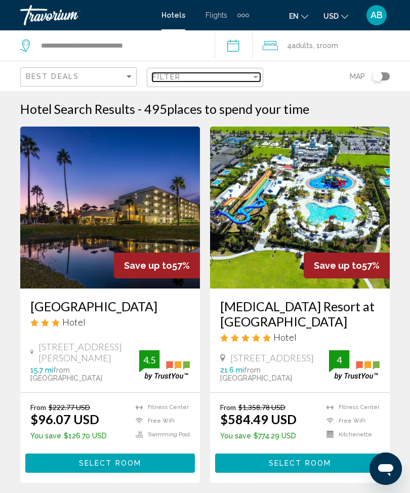
click at [252, 80] on div "Filter" at bounding box center [255, 77] width 9 height 8
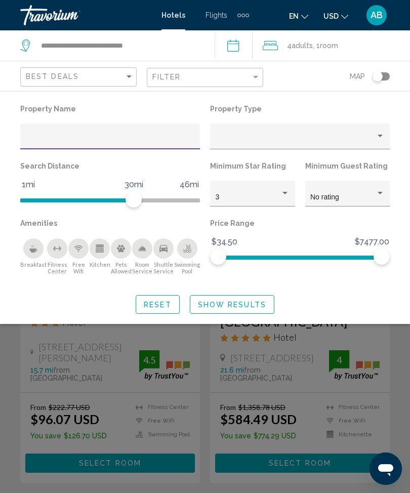
click at [124, 140] on input "Hotel Filters" at bounding box center [110, 140] width 169 height 8
type input "*"
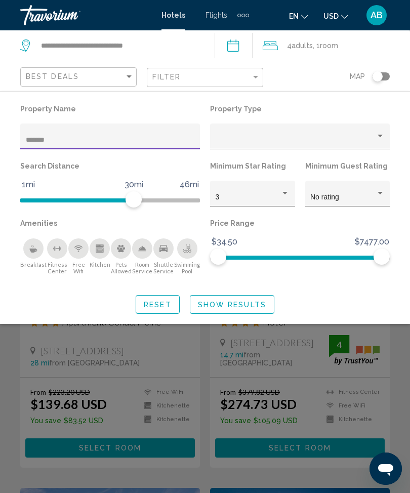
type input "*******"
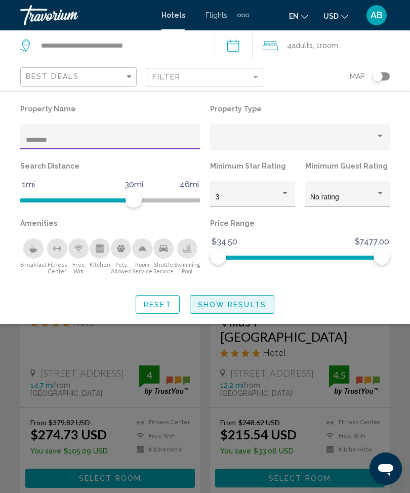
click at [250, 307] on span "Show Results" at bounding box center [232, 305] width 68 height 8
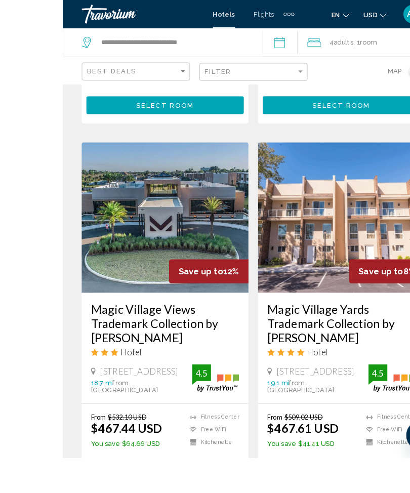
scroll to position [398, 0]
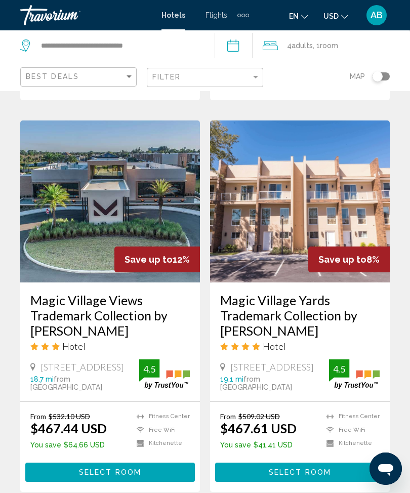
click at [137, 163] on img "Main content" at bounding box center [110, 202] width 180 height 162
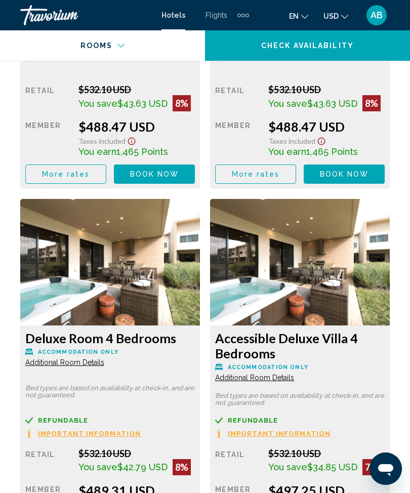
scroll to position [2343, 0]
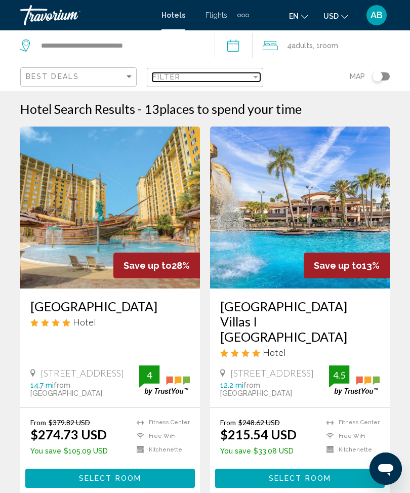
click at [260, 74] on div "Filter" at bounding box center [255, 77] width 9 height 8
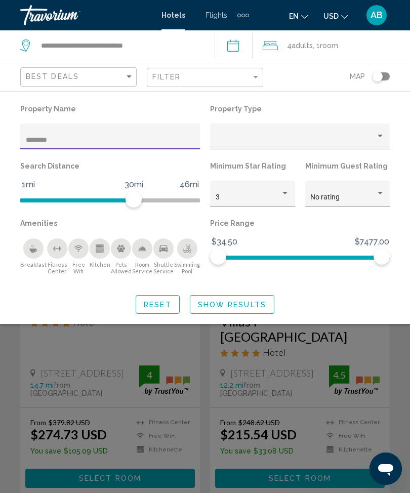
click at [161, 140] on input "*******" at bounding box center [110, 140] width 169 height 8
type input "*"
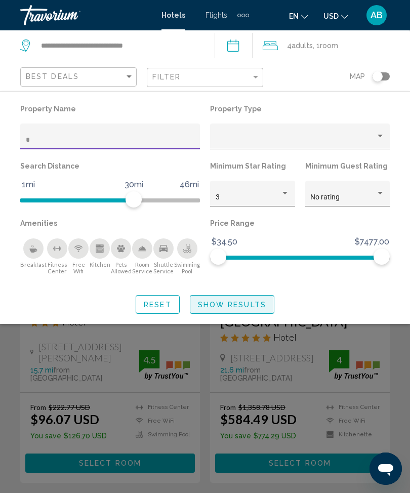
click at [253, 309] on span "Show Results" at bounding box center [232, 305] width 68 height 8
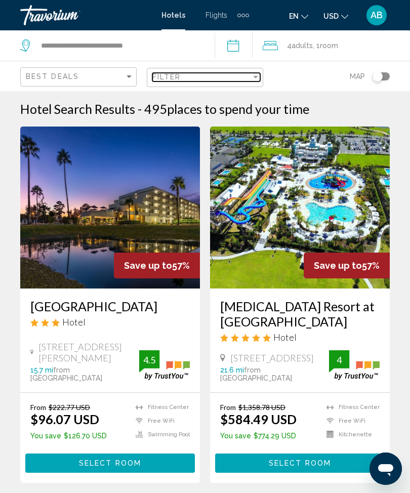
click at [259, 77] on div "Filter" at bounding box center [255, 77] width 9 height 8
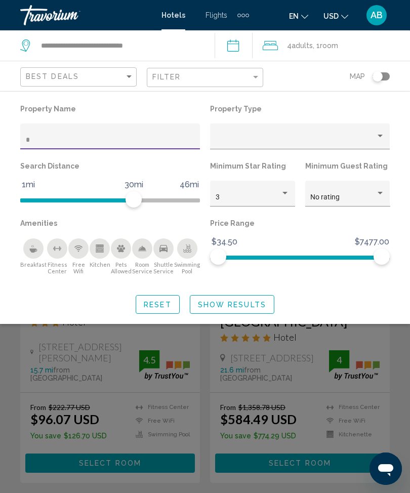
click at [128, 144] on input "Hotel Filters" at bounding box center [110, 140] width 169 height 8
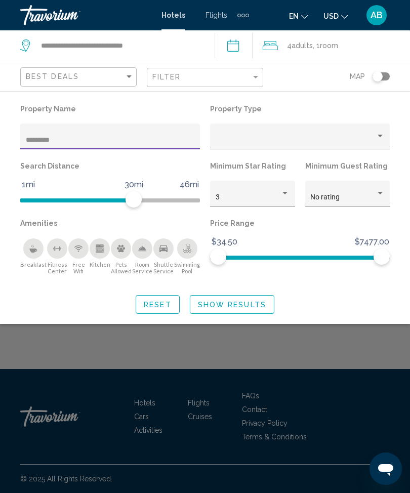
type input "********"
click at [253, 307] on span "Show Results" at bounding box center [232, 305] width 68 height 8
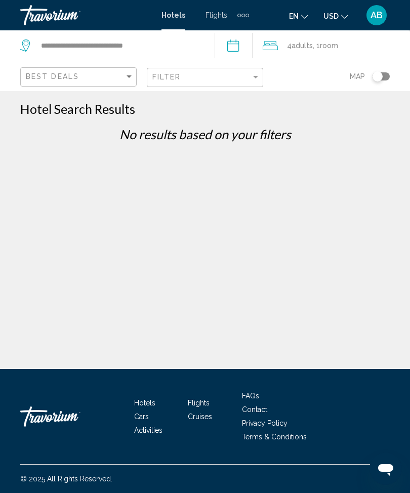
click at [260, 72] on div "Filter" at bounding box center [206, 77] width 108 height 19
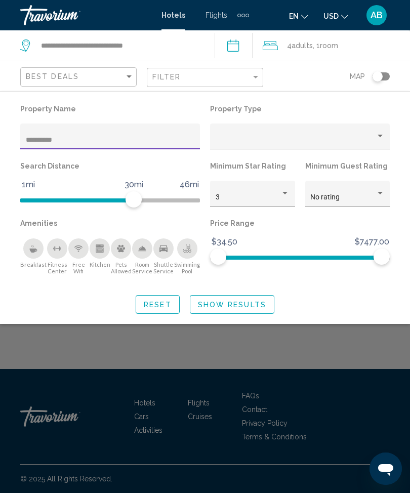
click at [95, 140] on input "********" at bounding box center [110, 140] width 169 height 8
type input "******"
click at [253, 305] on span "Show Results" at bounding box center [232, 305] width 68 height 8
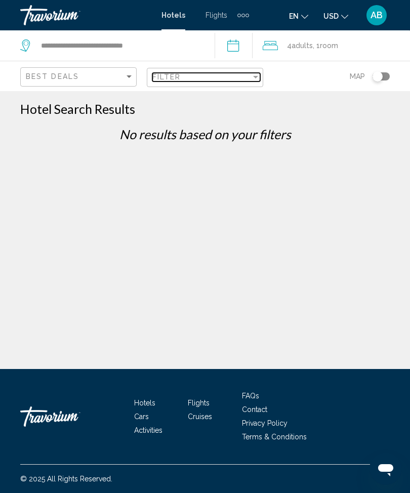
click at [245, 80] on div "Filter" at bounding box center [201, 77] width 99 height 8
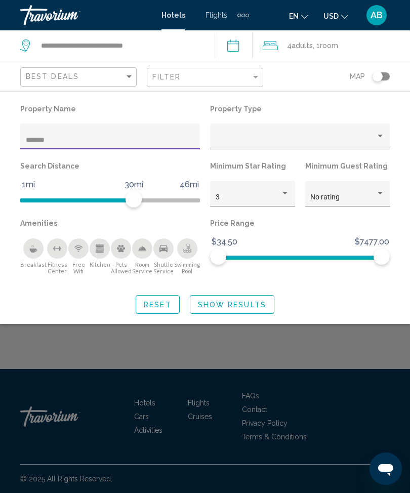
click at [79, 144] on input "******" at bounding box center [110, 140] width 169 height 8
type input "****"
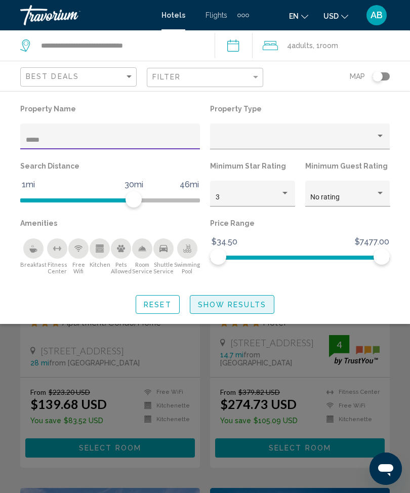
click at [256, 304] on span "Show Results" at bounding box center [232, 305] width 68 height 8
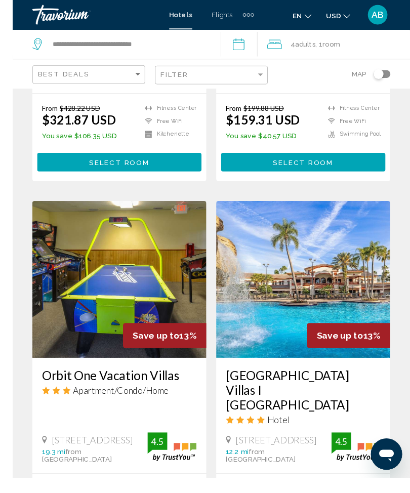
scroll to position [676, 0]
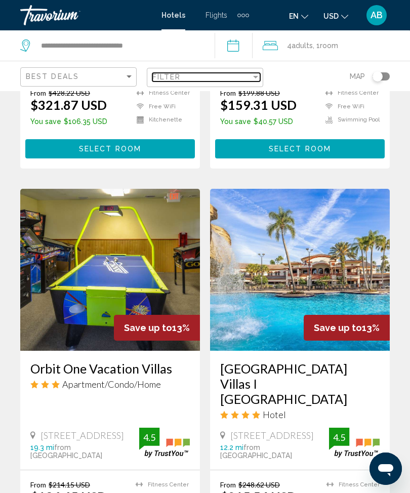
click at [248, 79] on div "Filter" at bounding box center [201, 77] width 99 height 8
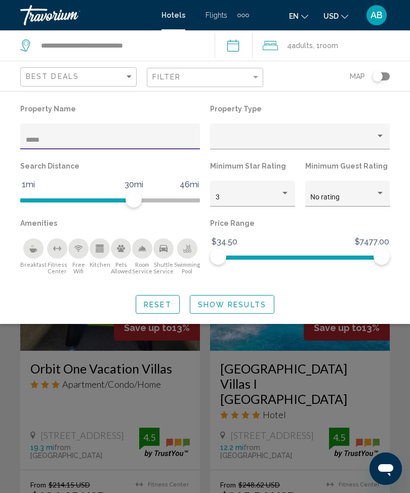
click at [382, 137] on div "Property type" at bounding box center [380, 136] width 5 height 3
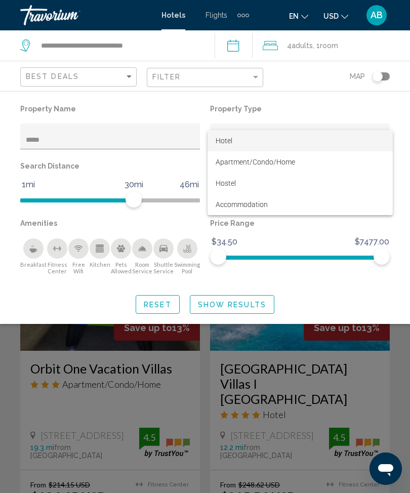
click at [16, 357] on div at bounding box center [205, 246] width 410 height 493
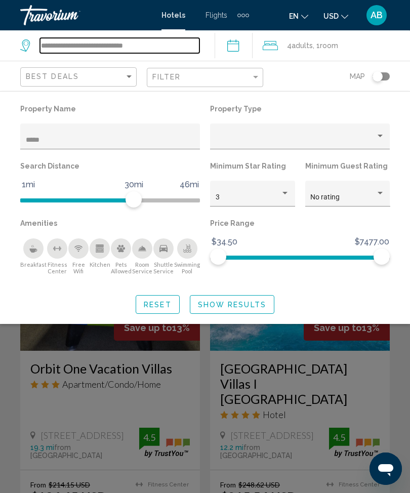
click at [109, 38] on input "**********" at bounding box center [120, 45] width 160 height 15
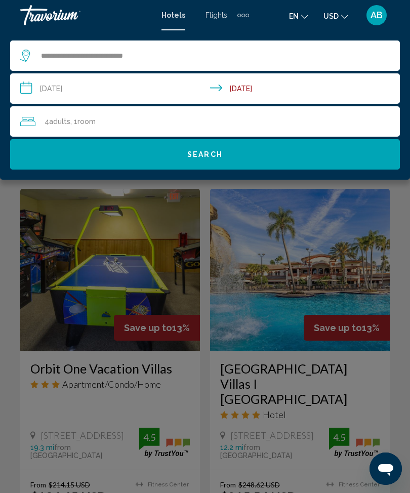
click at [24, 93] on input "**********" at bounding box center [207, 89] width 394 height 33
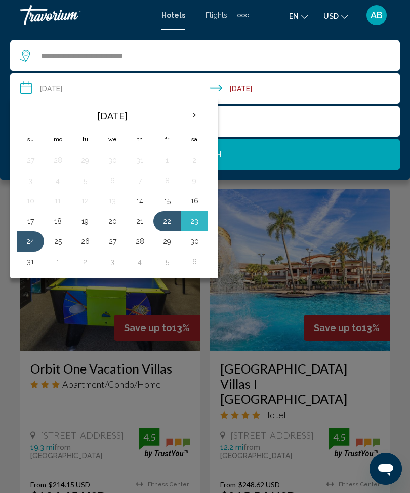
click at [205, 120] on th "Next month" at bounding box center [194, 115] width 27 height 22
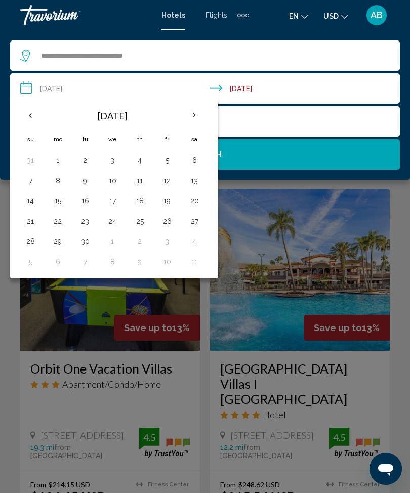
click at [198, 124] on th "Next month" at bounding box center [194, 115] width 27 height 22
click at [195, 120] on th "Next month" at bounding box center [194, 115] width 27 height 22
click at [39, 119] on th "Previous month" at bounding box center [30, 115] width 27 height 22
click at [56, 226] on button "20" at bounding box center [58, 221] width 16 height 14
click at [145, 227] on button "23" at bounding box center [140, 221] width 16 height 14
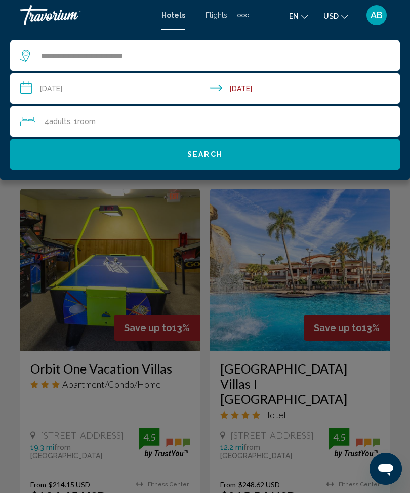
click at [238, 162] on button "Search" at bounding box center [205, 154] width 390 height 30
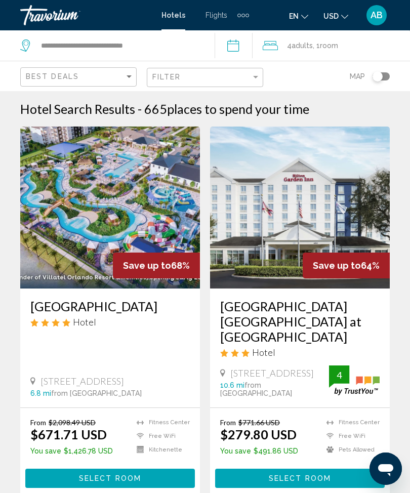
click at [313, 45] on span "Adults" at bounding box center [302, 46] width 21 height 8
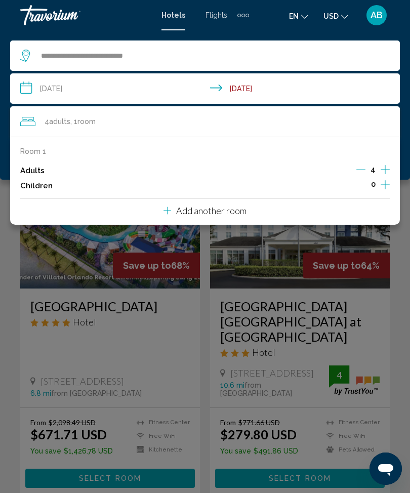
click at [26, 93] on input "**********" at bounding box center [207, 89] width 394 height 33
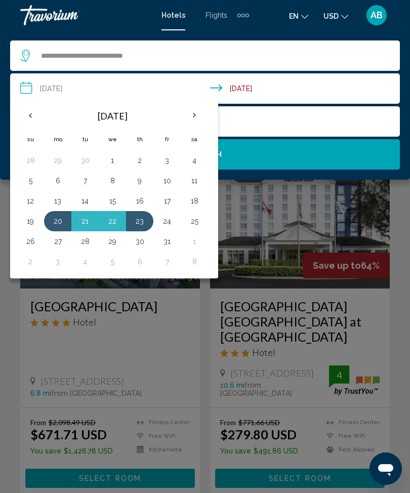
click at [31, 116] on th "Previous month" at bounding box center [30, 115] width 27 height 22
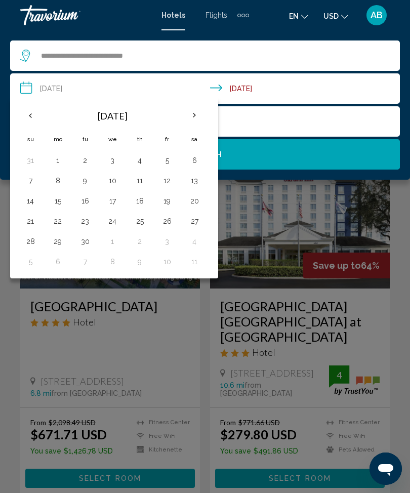
click at [25, 120] on th "Previous month" at bounding box center [30, 115] width 27 height 22
click at [172, 225] on button "22" at bounding box center [167, 221] width 16 height 14
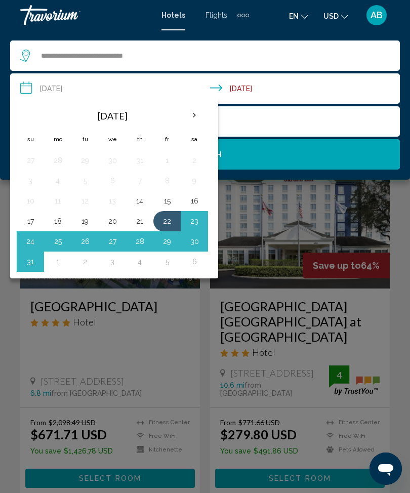
click at [33, 244] on button "24" at bounding box center [30, 242] width 16 height 14
type input "**********"
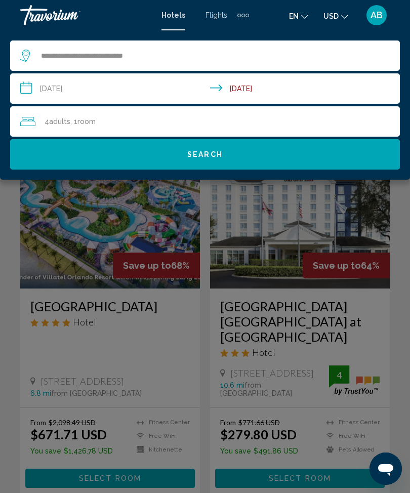
click at [27, 87] on input "**********" at bounding box center [207, 89] width 394 height 33
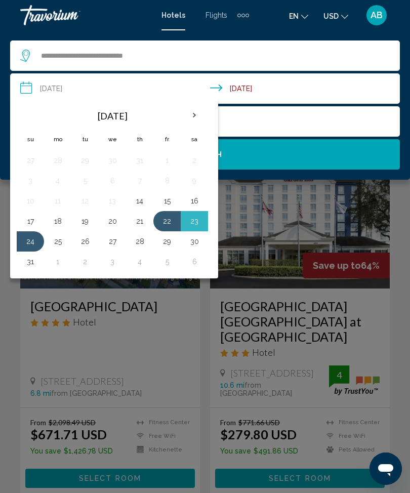
click at [295, 158] on button "Search" at bounding box center [205, 154] width 390 height 30
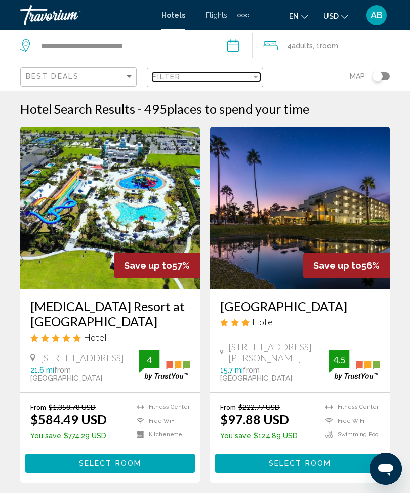
click at [259, 75] on div "Filter" at bounding box center [255, 77] width 9 height 8
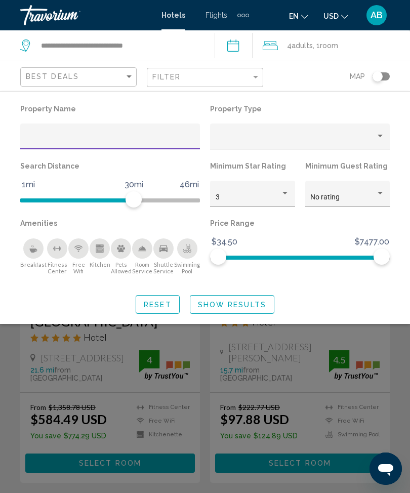
click at [123, 136] on input "Hotel Filters" at bounding box center [110, 140] width 169 height 8
type input "****"
click at [239, 303] on span "Show Results" at bounding box center [232, 305] width 68 height 8
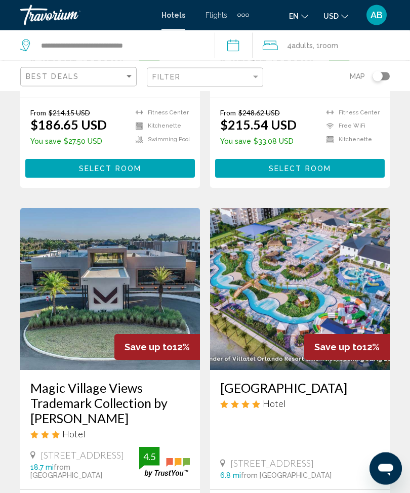
scroll to position [1070, 0]
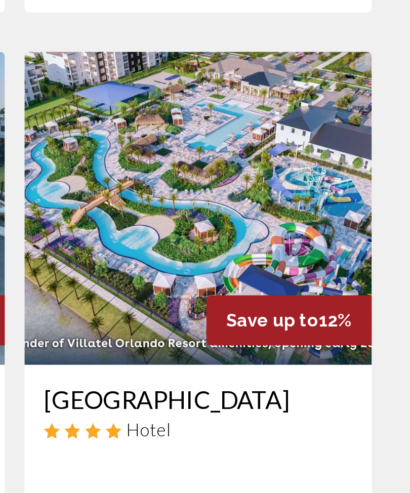
click at [210, 187] on img "Main content" at bounding box center [300, 268] width 180 height 162
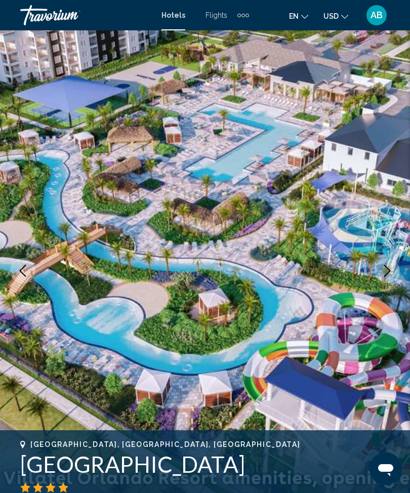
click at [385, 275] on icon "Next image" at bounding box center [387, 271] width 12 height 12
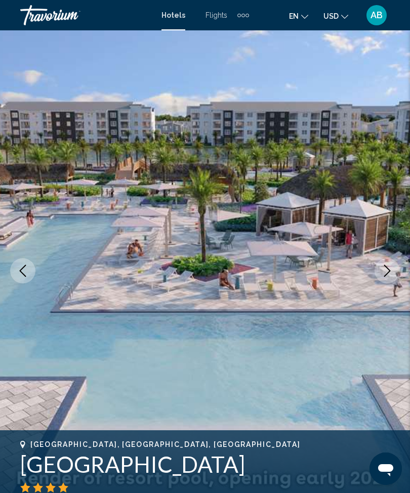
click at [388, 274] on icon "Next image" at bounding box center [387, 271] width 7 height 12
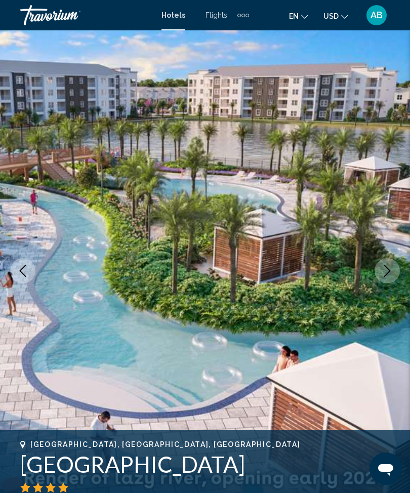
click at [385, 273] on icon "Next image" at bounding box center [387, 271] width 12 height 12
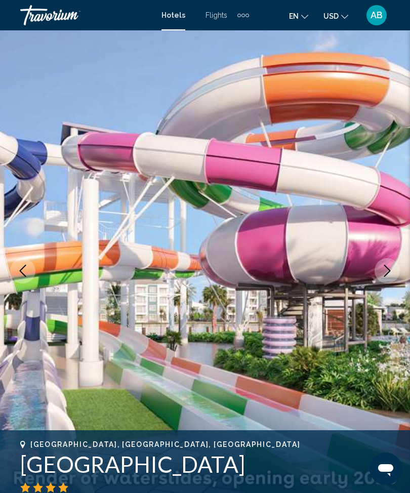
click at [389, 270] on icon "Next image" at bounding box center [387, 271] width 7 height 12
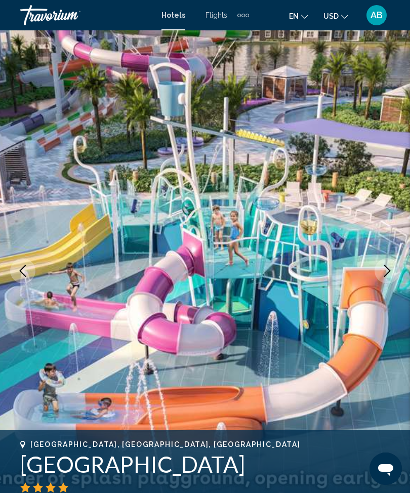
click at [391, 272] on icon "Next image" at bounding box center [387, 271] width 12 height 12
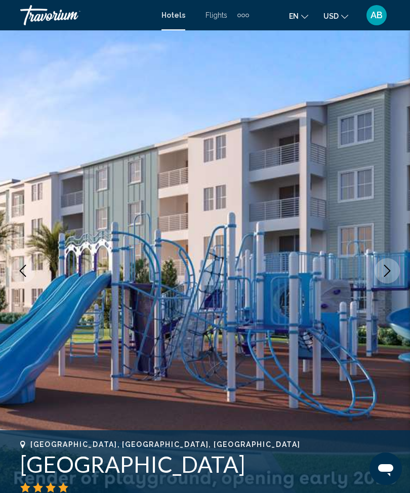
click at [384, 273] on icon "Next image" at bounding box center [387, 271] width 12 height 12
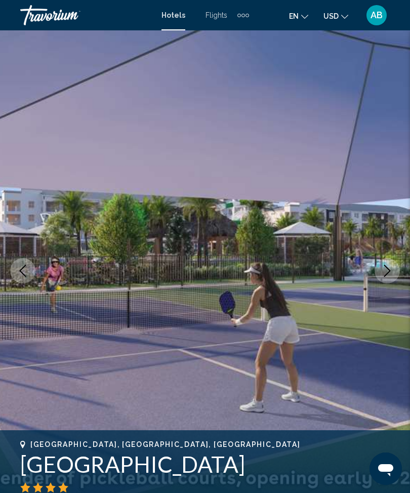
click at [392, 266] on icon "Next image" at bounding box center [387, 271] width 12 height 12
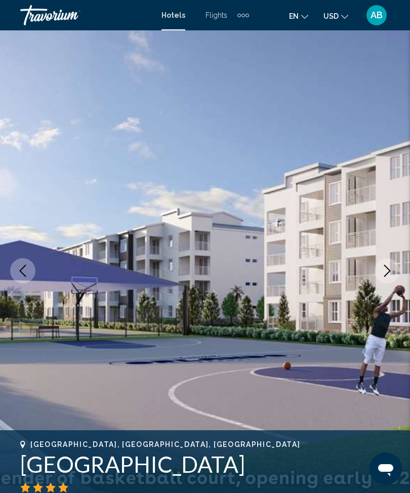
click at [397, 276] on button "Next image" at bounding box center [387, 270] width 25 height 25
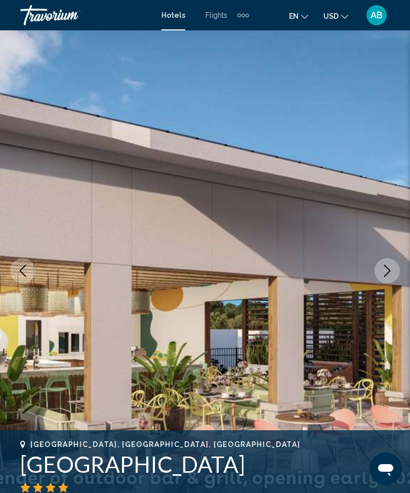
click at [396, 275] on button "Next image" at bounding box center [387, 270] width 25 height 25
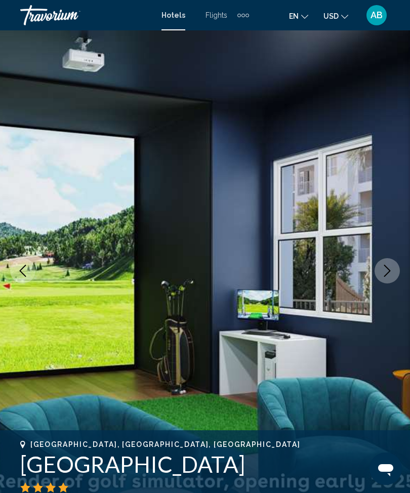
click at [399, 270] on button "Next image" at bounding box center [387, 270] width 25 height 25
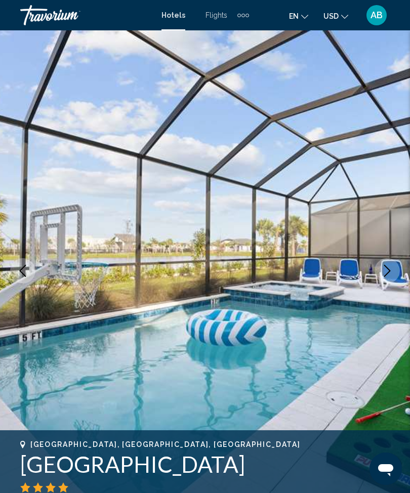
click at [392, 264] on button "Next image" at bounding box center [387, 270] width 25 height 25
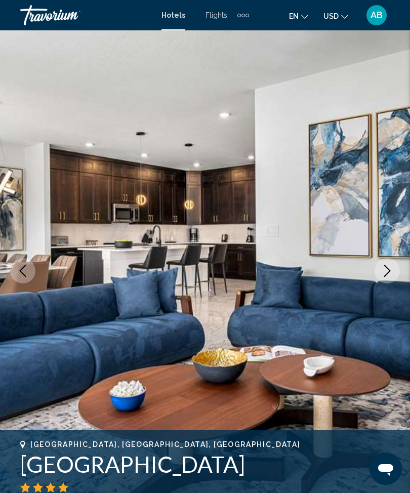
click at [388, 276] on icon "Next image" at bounding box center [387, 271] width 12 height 12
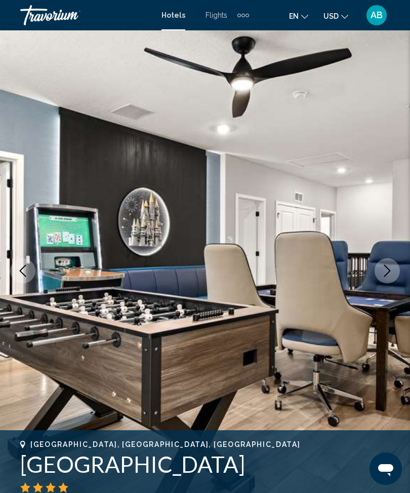
click at [392, 273] on icon "Next image" at bounding box center [387, 271] width 12 height 12
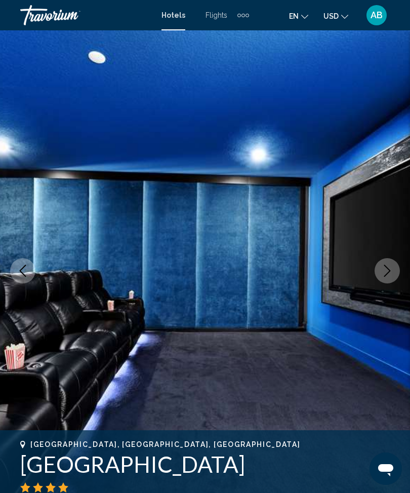
click at [388, 277] on icon "Next image" at bounding box center [387, 271] width 12 height 12
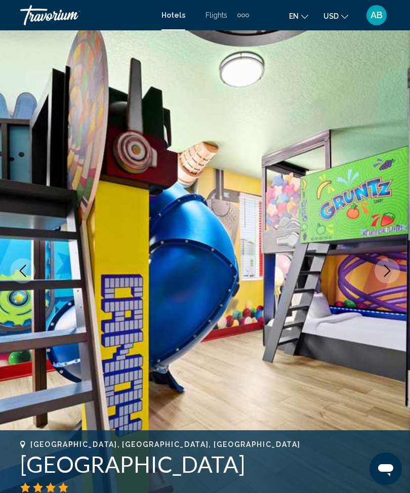
click at [384, 279] on button "Next image" at bounding box center [387, 270] width 25 height 25
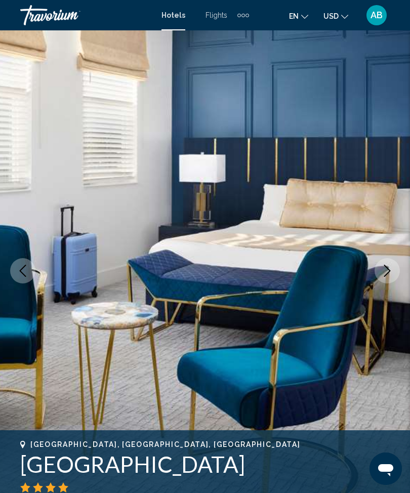
click at [391, 274] on icon "Next image" at bounding box center [387, 271] width 12 height 12
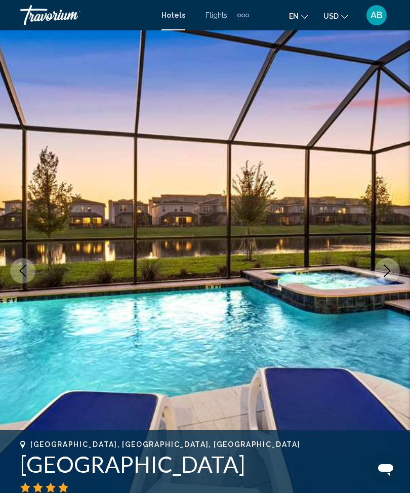
click at [390, 269] on icon "Next image" at bounding box center [387, 271] width 12 height 12
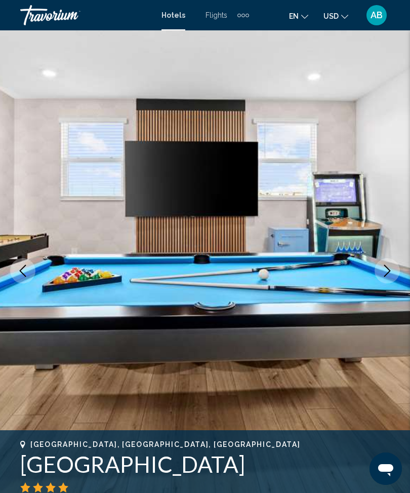
click at [393, 277] on button "Next image" at bounding box center [387, 270] width 25 height 25
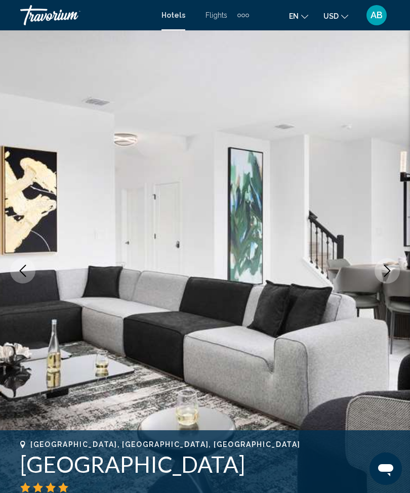
click at [393, 275] on icon "Next image" at bounding box center [387, 271] width 12 height 12
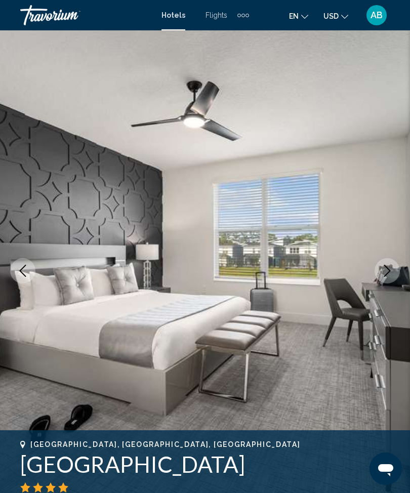
click at [386, 274] on icon "Next image" at bounding box center [387, 271] width 12 height 12
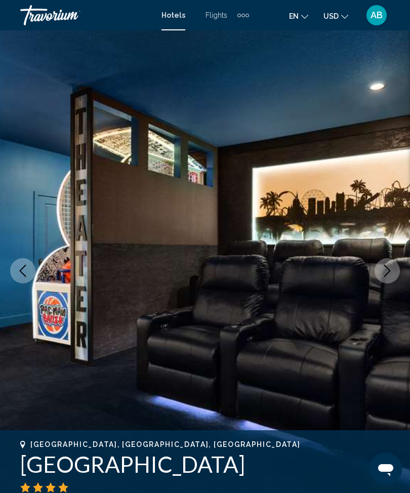
click at [389, 274] on icon "Next image" at bounding box center [387, 271] width 12 height 12
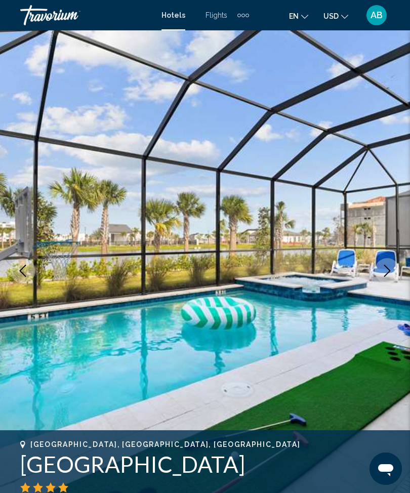
click at [384, 266] on icon "Next image" at bounding box center [387, 271] width 12 height 12
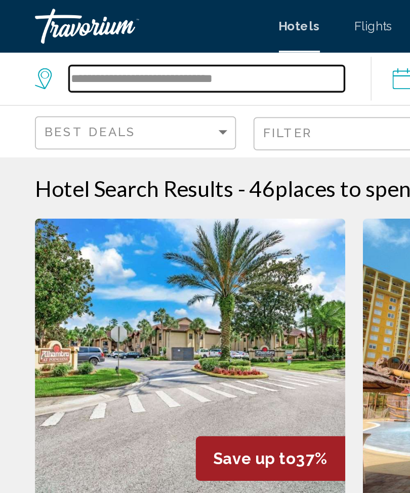
click at [161, 44] on input "**********" at bounding box center [120, 45] width 160 height 15
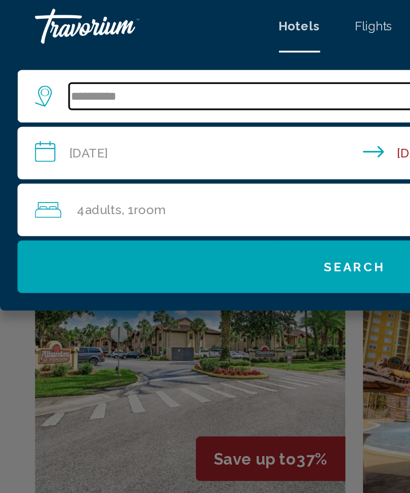
type input "********"
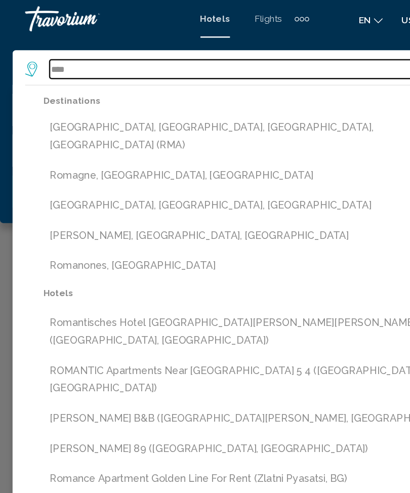
click at [95, 54] on input "****" at bounding box center [212, 55] width 345 height 15
type input "*"
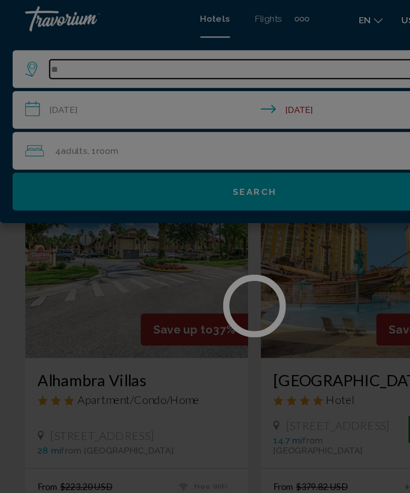
type input "*"
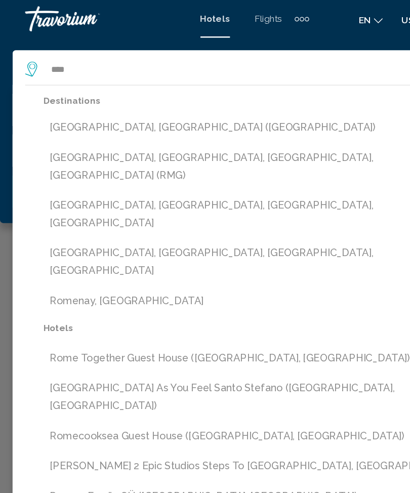
click at [125, 104] on button "[GEOGRAPHIC_DATA], [GEOGRAPHIC_DATA] ([GEOGRAPHIC_DATA])" at bounding box center [212, 102] width 355 height 19
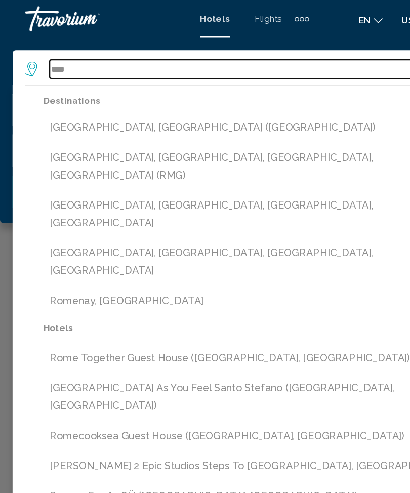
type input "**********"
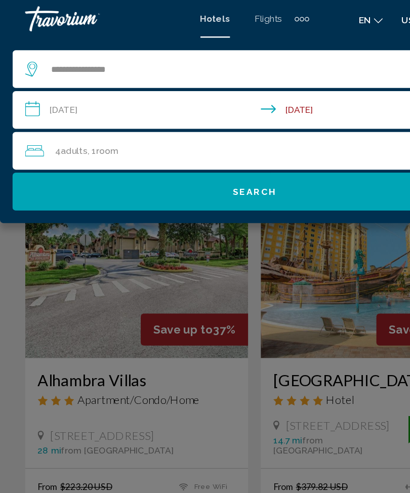
click at [28, 85] on input "**********" at bounding box center [207, 89] width 394 height 33
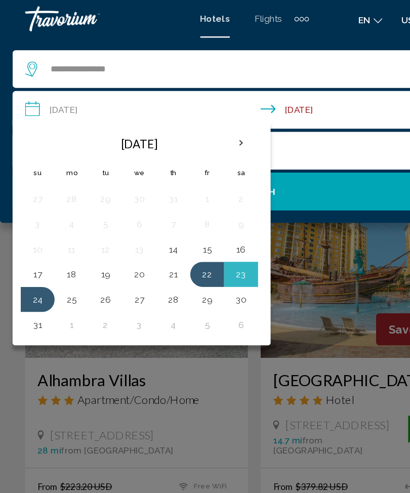
click at [200, 116] on th "Next month" at bounding box center [194, 115] width 27 height 22
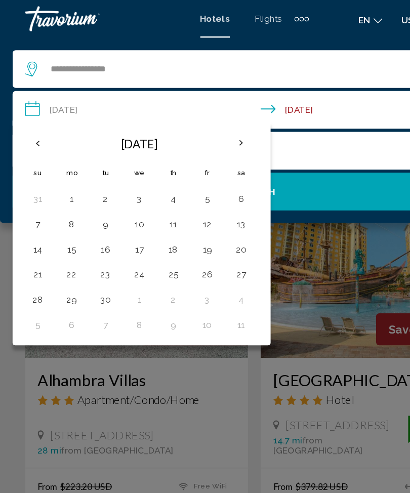
click at [201, 124] on th "Next month" at bounding box center [194, 115] width 27 height 22
click at [201, 121] on th "Next month" at bounding box center [194, 115] width 27 height 22
click at [199, 122] on th "Next month" at bounding box center [194, 115] width 27 height 22
click at [167, 221] on button "26" at bounding box center [167, 221] width 16 height 14
click at [87, 243] on button "30" at bounding box center [85, 242] width 16 height 14
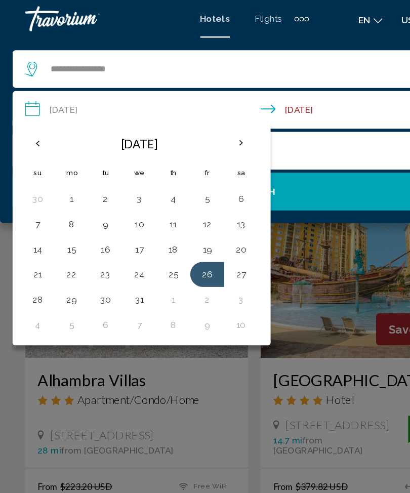
type input "**********"
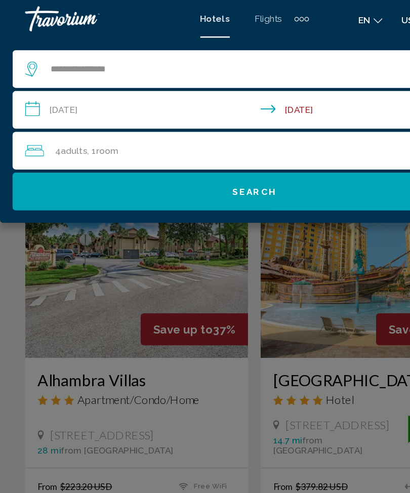
click at [166, 122] on div "4 Adult Adults , 1 Room rooms" at bounding box center [210, 121] width 380 height 14
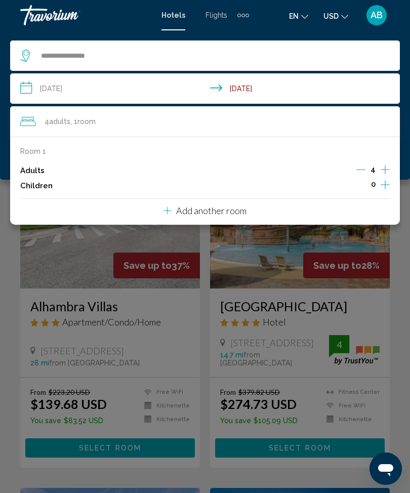
click at [365, 170] on icon "Decrement adults" at bounding box center [361, 169] width 9 height 9
click at [365, 170] on icon "Decrement adults" at bounding box center [362, 170] width 9 height 1
click at [5, 147] on div "**********" at bounding box center [205, 104] width 410 height 149
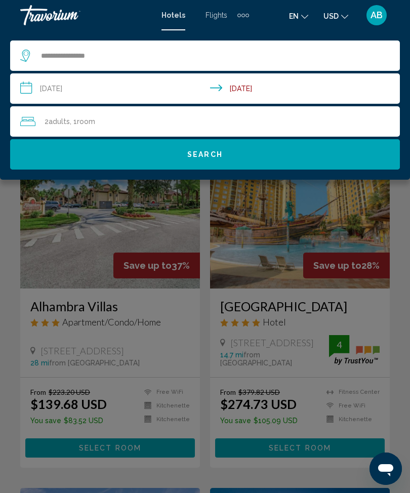
click at [206, 165] on button "Search" at bounding box center [205, 154] width 390 height 30
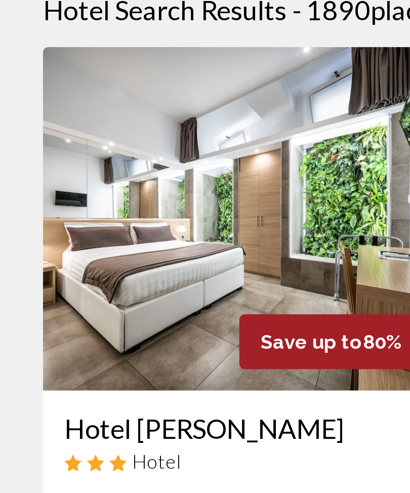
click at [116, 127] on img "Main content" at bounding box center [110, 208] width 180 height 162
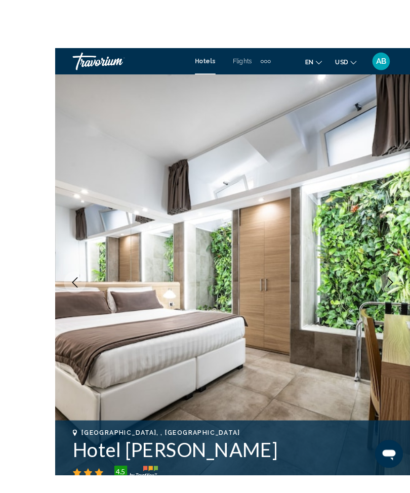
scroll to position [13, 0]
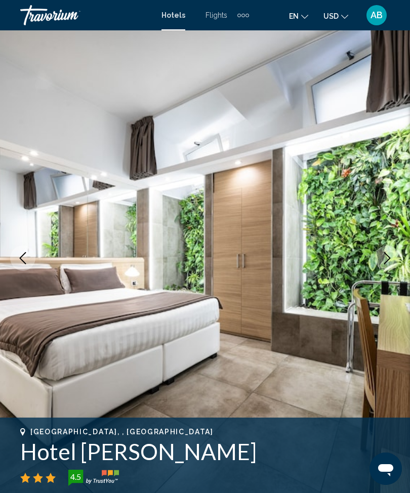
click at [403, 261] on img "Main content" at bounding box center [205, 258] width 410 height 481
click at [385, 270] on button "Next image" at bounding box center [387, 258] width 25 height 25
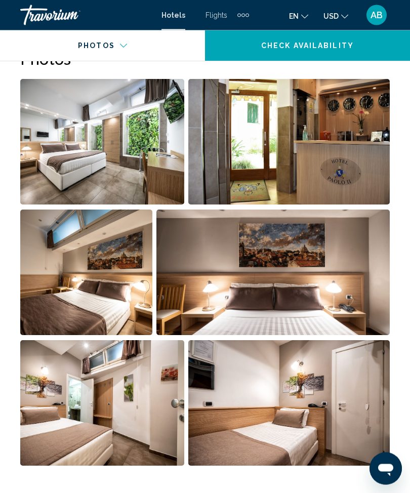
scroll to position [659, 0]
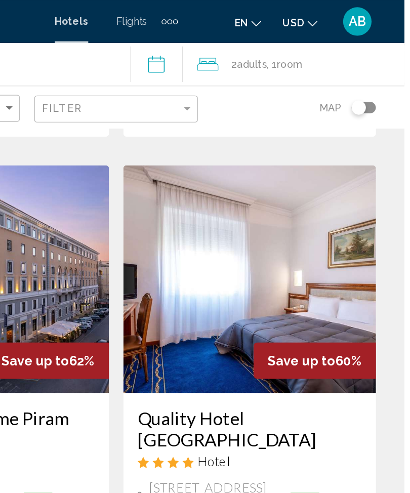
scroll to position [351, 0]
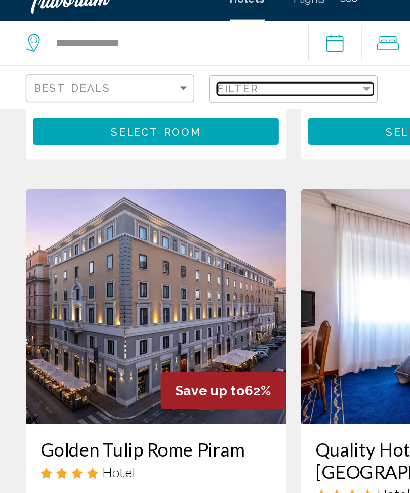
click at [251, 73] on div "Filter" at bounding box center [255, 77] width 9 height 8
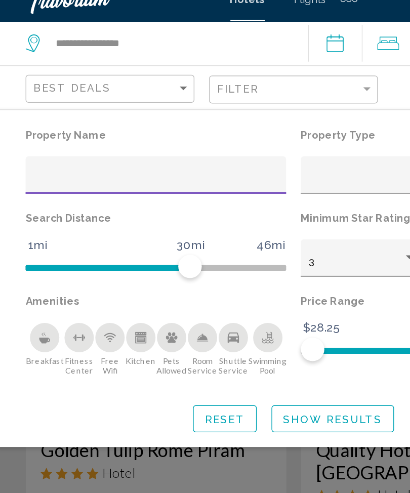
click at [81, 129] on div "Hotel Filters" at bounding box center [110, 139] width 169 height 21
click at [105, 136] on input "Hotel Filters" at bounding box center [110, 140] width 169 height 8
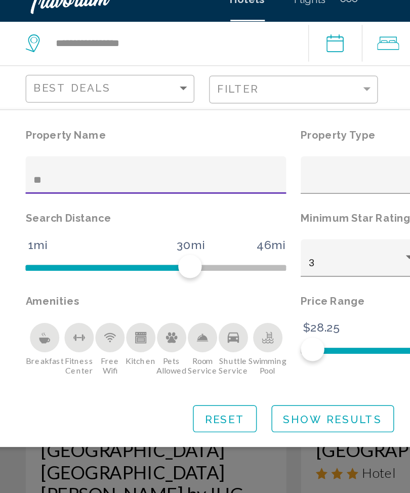
type input "*"
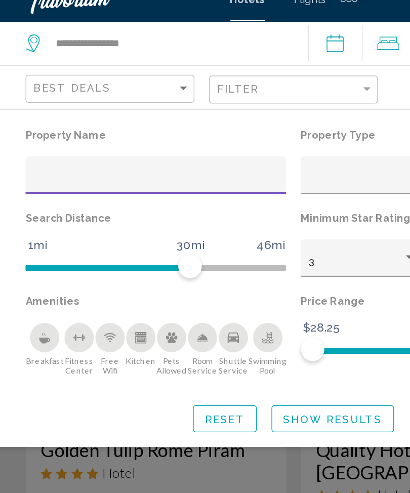
type input "*"
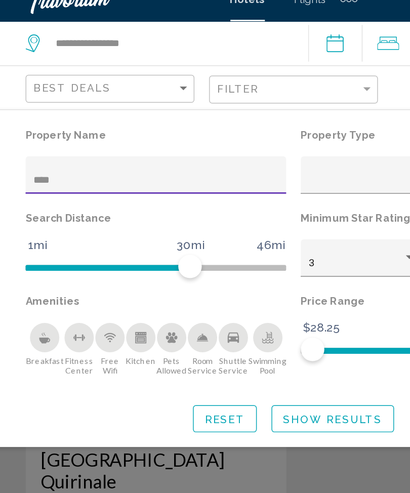
type input "****"
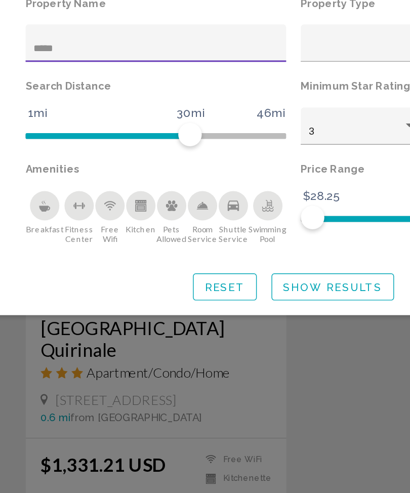
click at [215, 301] on span "Show Results" at bounding box center [232, 305] width 68 height 8
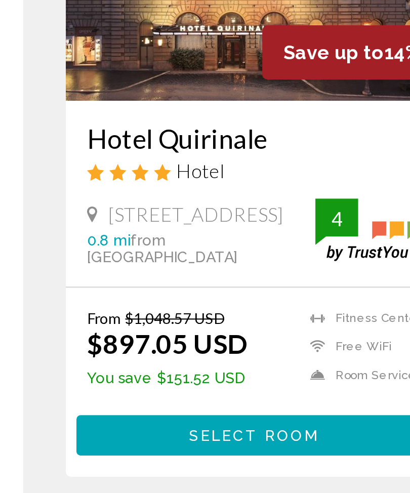
scroll to position [67, 0]
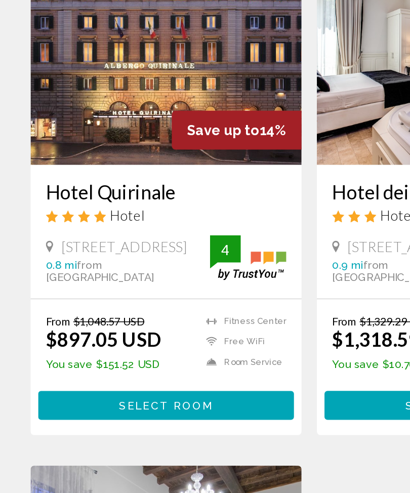
click at [128, 60] on img "Main content" at bounding box center [110, 141] width 180 height 162
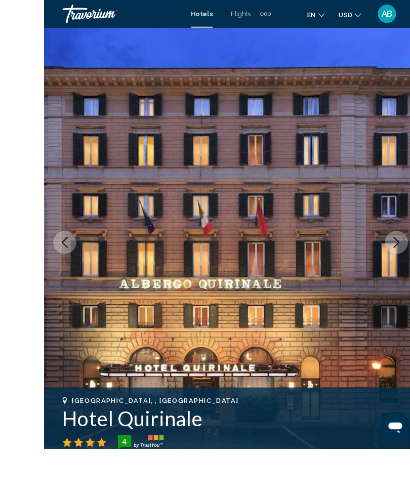
scroll to position [23, 0]
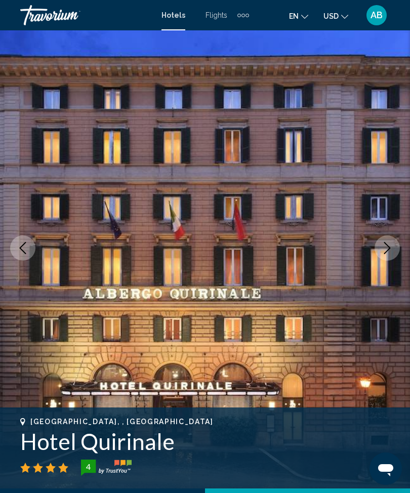
click at [386, 248] on icon "Next image" at bounding box center [387, 248] width 12 height 12
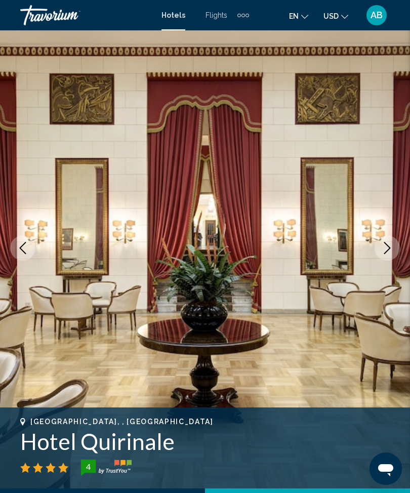
click at [395, 241] on button "Next image" at bounding box center [387, 248] width 25 height 25
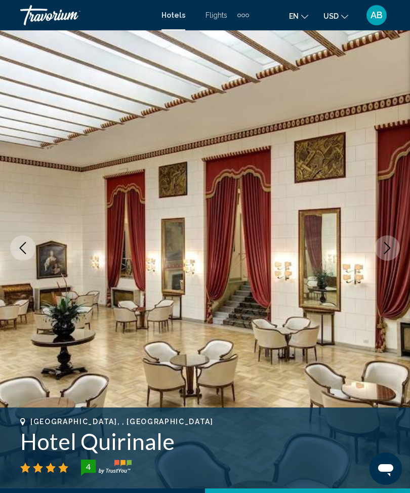
click at [386, 246] on icon "Next image" at bounding box center [387, 248] width 12 height 12
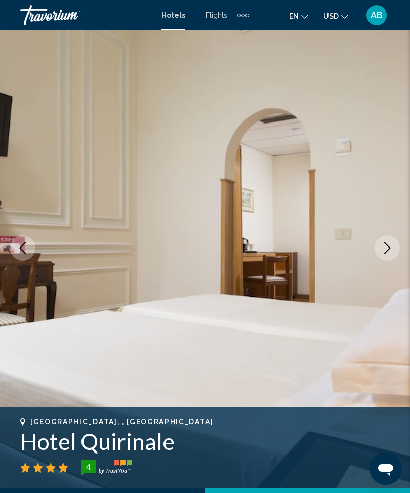
scroll to position [0, 0]
